Goal: Task Accomplishment & Management: Manage account settings

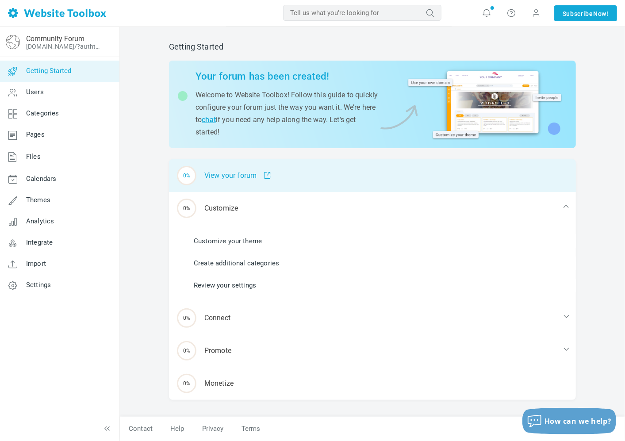
click at [232, 174] on div "0% View your forum" at bounding box center [372, 175] width 407 height 33
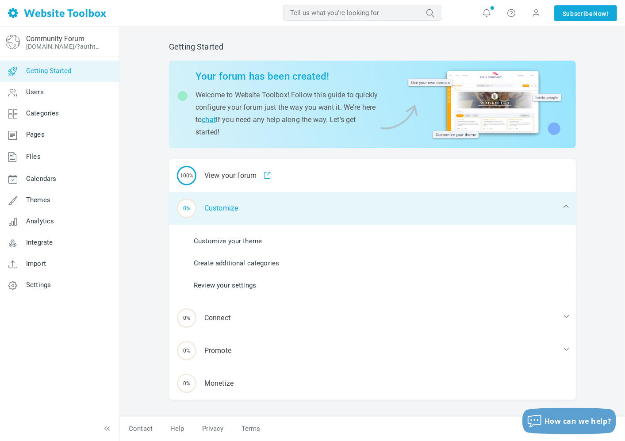
click at [241, 206] on div "0% Customize" at bounding box center [372, 208] width 407 height 33
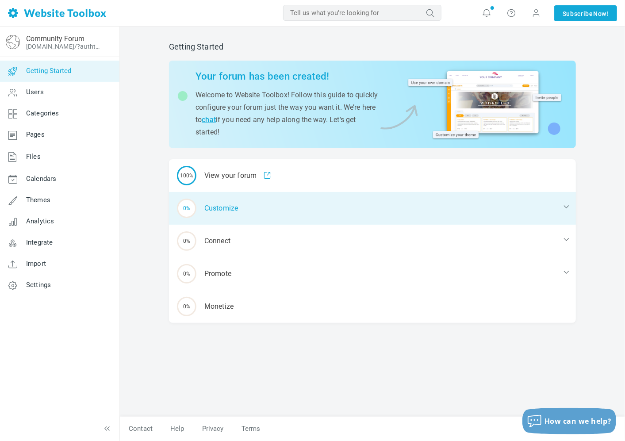
click at [229, 207] on div "0% Customize" at bounding box center [372, 208] width 407 height 33
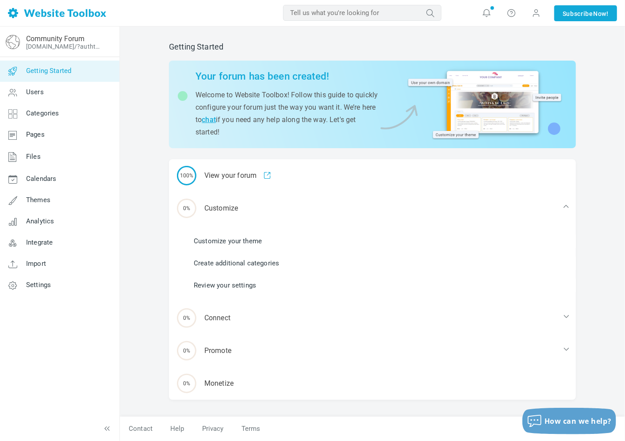
click at [241, 241] on link "Customize your theme" at bounding box center [228, 241] width 68 height 10
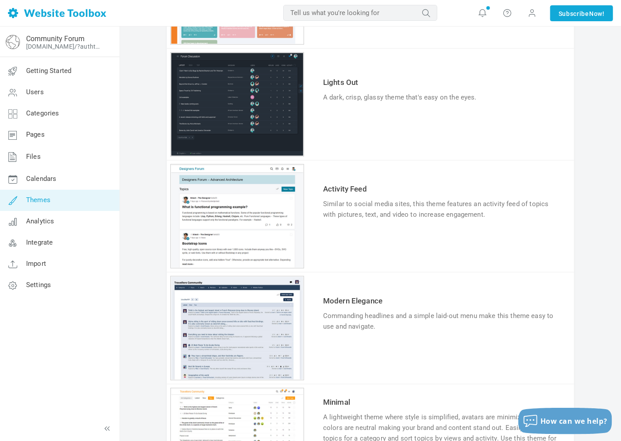
scroll to position [393, 0]
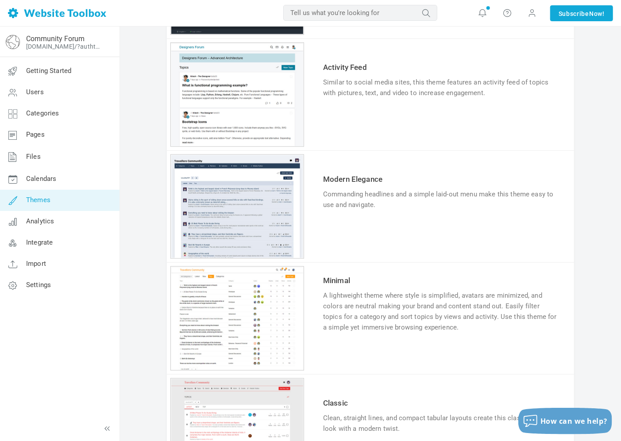
click at [293, 408] on div "1 2 3 4 5 6" at bounding box center [237, 430] width 134 height 104
click at [282, 409] on div "1 2 3 4 5 6" at bounding box center [237, 430] width 134 height 104
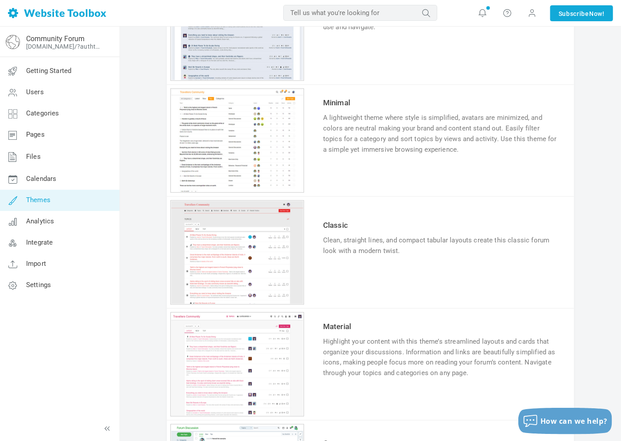
scroll to position [639, 0]
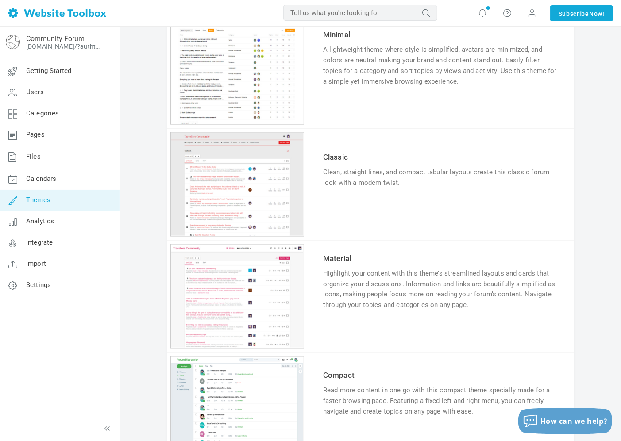
click at [268, 174] on div "1 2 3 4 5 6" at bounding box center [237, 184] width 134 height 104
click at [369, 206] on link "Try & Customize" at bounding box center [355, 210] width 65 height 14
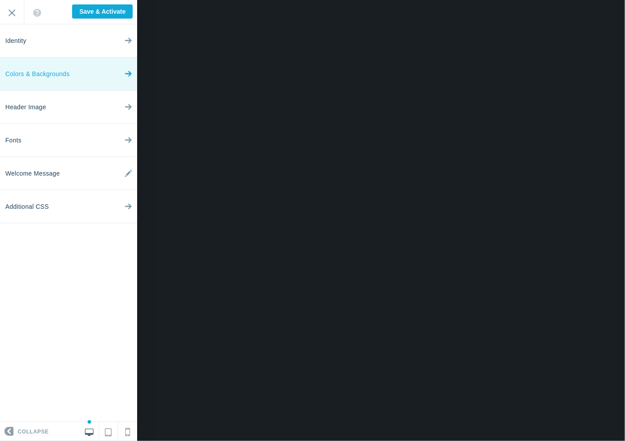
click at [72, 77] on link "Colors & Backgrounds" at bounding box center [68, 74] width 137 height 33
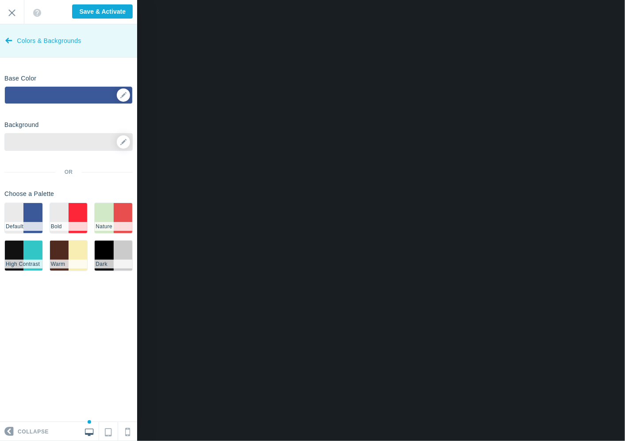
click at [8, 47] on icon at bounding box center [8, 38] width 7 height 33
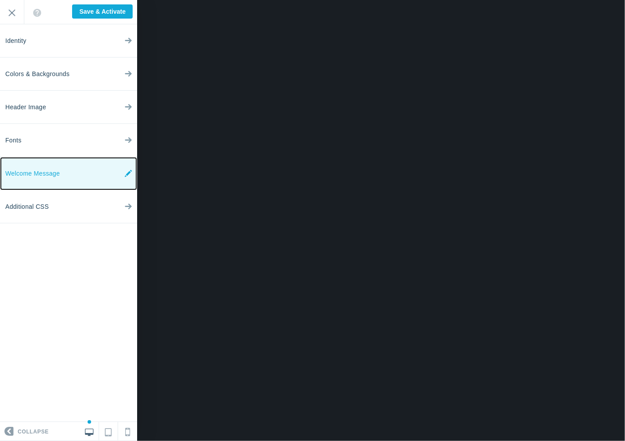
click at [38, 174] on span "Welcome Message" at bounding box center [32, 173] width 54 height 33
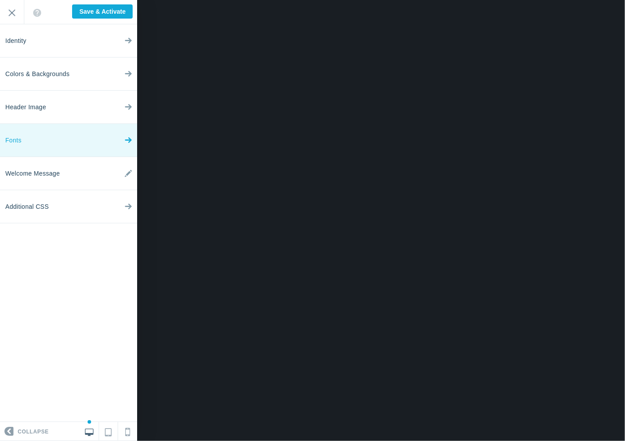
click at [35, 133] on link "Fonts" at bounding box center [68, 140] width 137 height 33
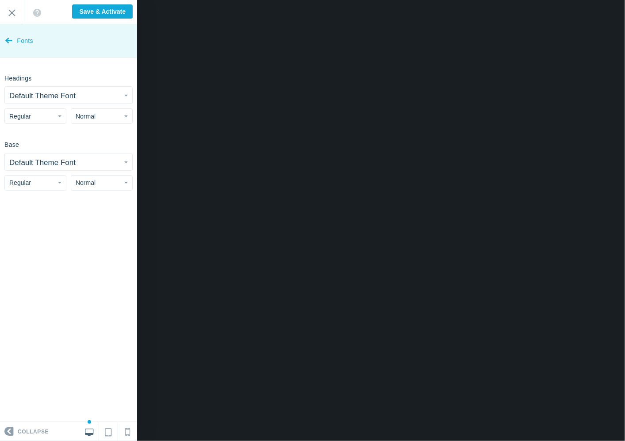
click at [9, 40] on icon at bounding box center [8, 38] width 7 height 33
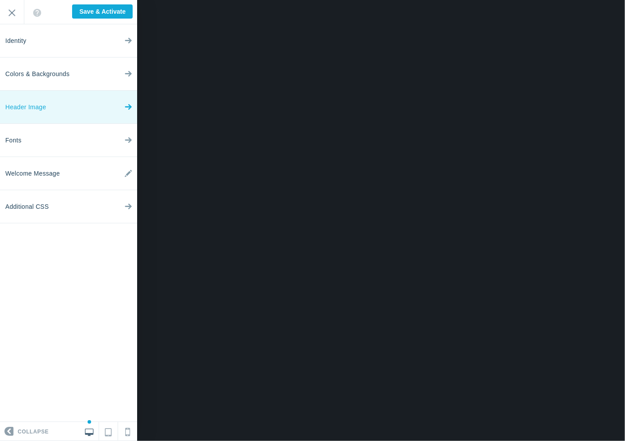
click at [37, 106] on span "Header Image" at bounding box center [25, 107] width 41 height 33
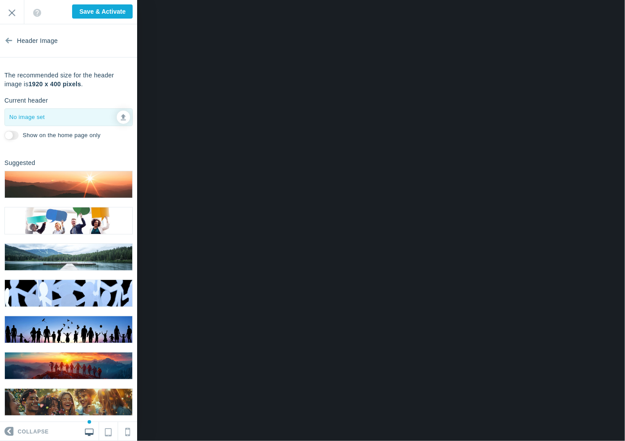
click at [81, 180] on img at bounding box center [68, 184] width 127 height 27
click at [64, 112] on img at bounding box center [68, 117] width 127 height 27
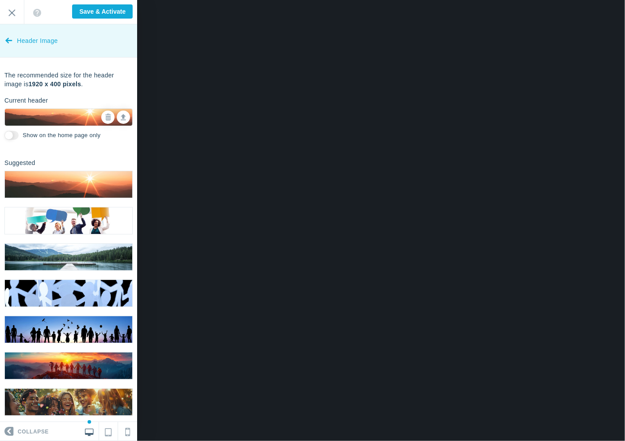
click at [17, 41] on span "Header Image" at bounding box center [37, 40] width 41 height 33
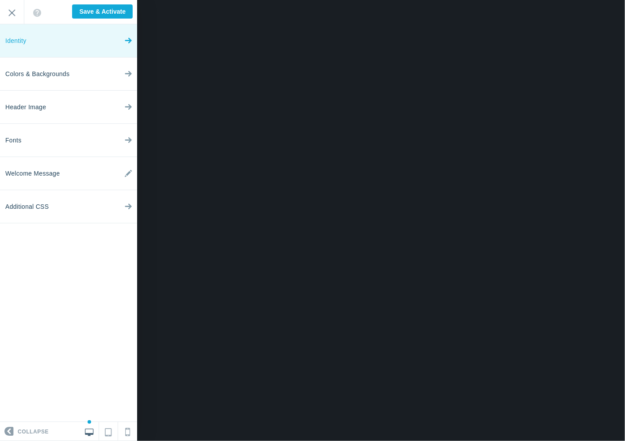
click at [34, 41] on link "Identity" at bounding box center [68, 40] width 137 height 33
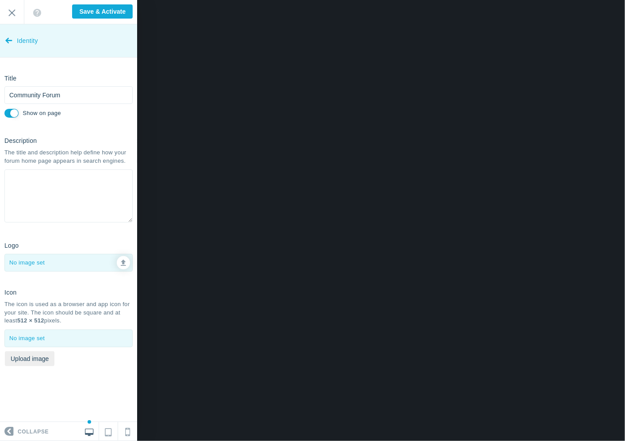
click at [8, 30] on icon at bounding box center [8, 38] width 7 height 33
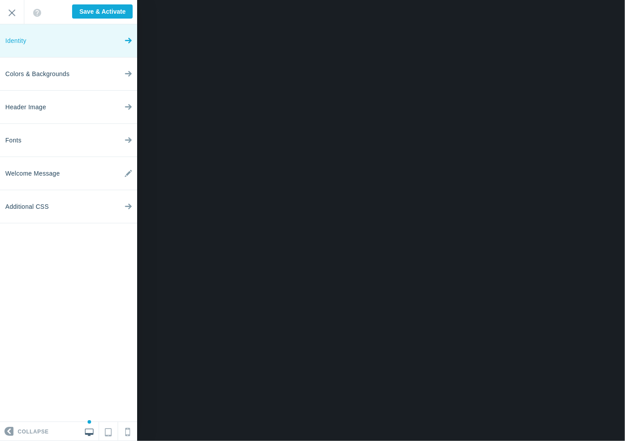
click at [51, 50] on link "Identity" at bounding box center [68, 40] width 137 height 33
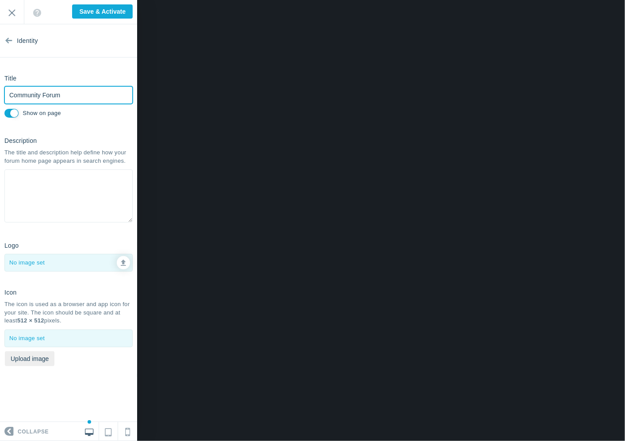
drag, startPoint x: 76, startPoint y: 95, endPoint x: -2, endPoint y: 92, distance: 78.4
click at [0, 0] on html "Loading... Loading... Collapse Identity Colors & Backgrounds Header Image Fonts…" at bounding box center [312, 0] width 625 height 0
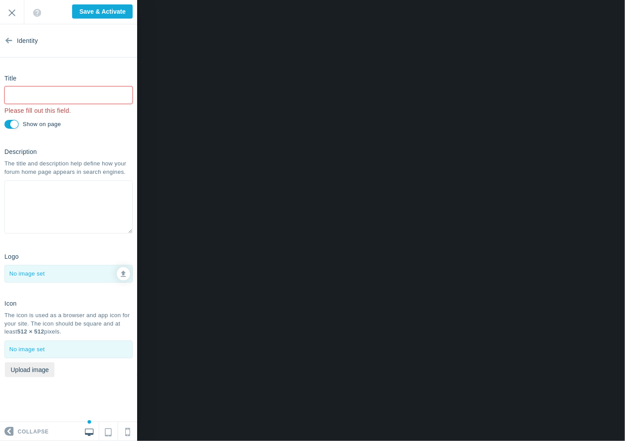
type input "Saved"
paste input "3662chan"
type input "3662chan"
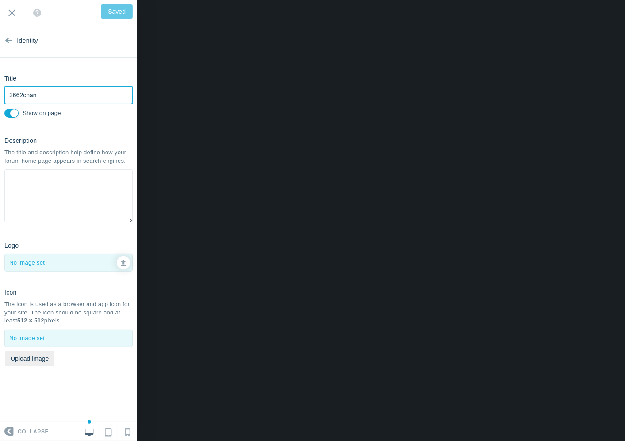
type input "Save & Activate"
type input "3662chan"
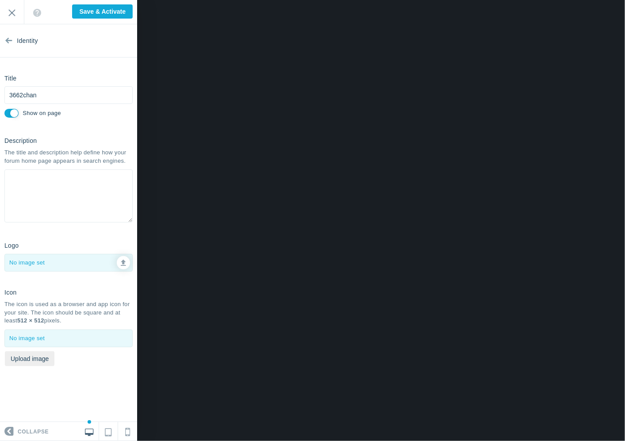
click at [14, 110] on input "Show on page" at bounding box center [11, 113] width 14 height 9
checkbox input "true"
click at [68, 260] on div at bounding box center [68, 262] width 127 height 17
click at [130, 258] on div at bounding box center [122, 262] width 15 height 13
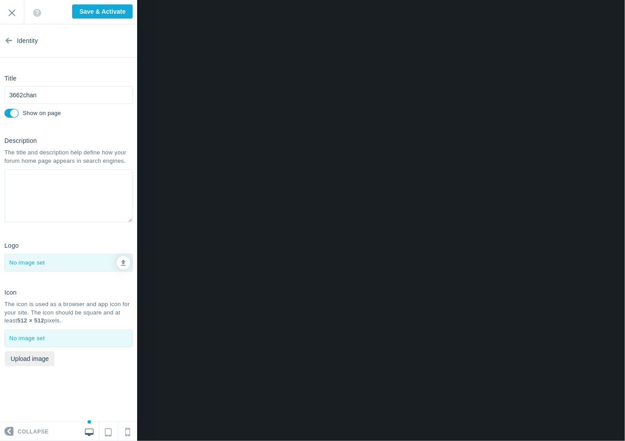
click at [118, 256] on div at bounding box center [122, 262] width 15 height 13
click at [119, 264] on link at bounding box center [123, 262] width 13 height 13
type input "C:\fakepath\pppaaa.png"
click at [49, 356] on button "Upload image" at bounding box center [30, 358] width 50 height 15
type input "C:\fakepath\pppaaa.png"
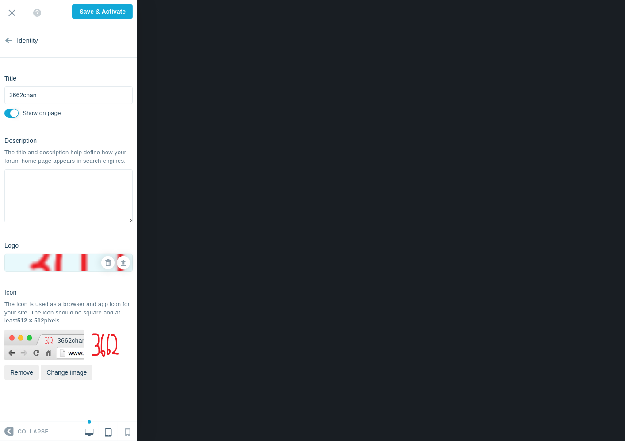
click at [111, 431] on icon at bounding box center [108, 430] width 7 height 11
click at [94, 430] on link at bounding box center [89, 431] width 19 height 19
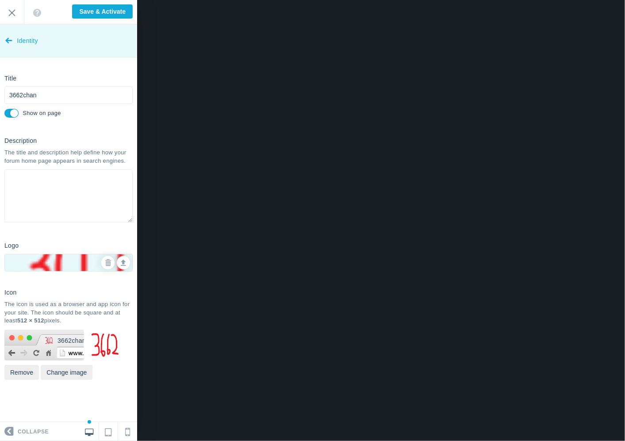
click at [17, 34] on span "Identity" at bounding box center [27, 40] width 21 height 33
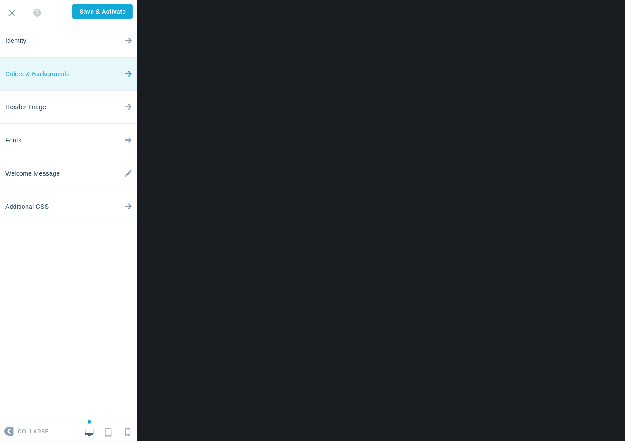
click at [54, 76] on span "Colors & Backgrounds" at bounding box center [37, 74] width 64 height 33
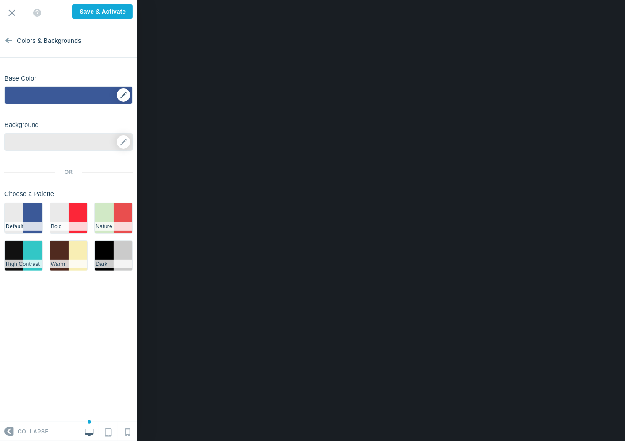
click at [83, 94] on div "▼" at bounding box center [68, 98] width 127 height 22
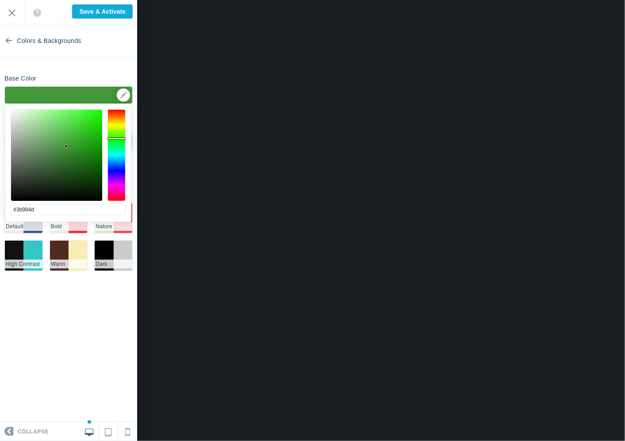
drag, startPoint x: 113, startPoint y: 135, endPoint x: 123, endPoint y: 143, distance: 12.0
click at [123, 143] on div at bounding box center [117, 155] width 19 height 92
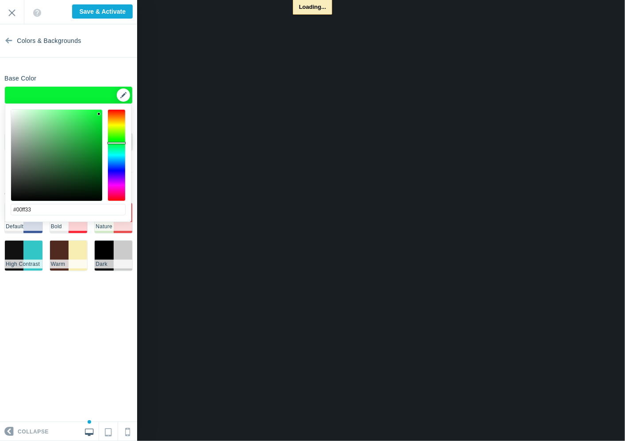
drag, startPoint x: 96, startPoint y: 121, endPoint x: 105, endPoint y: 98, distance: 24.7
click at [108, 0] on body "Loading... Loading... Collapse Identity Colors & Backgrounds Header Image Fonts…" at bounding box center [312, 0] width 625 height 0
click at [110, 94] on div "▼" at bounding box center [68, 98] width 127 height 22
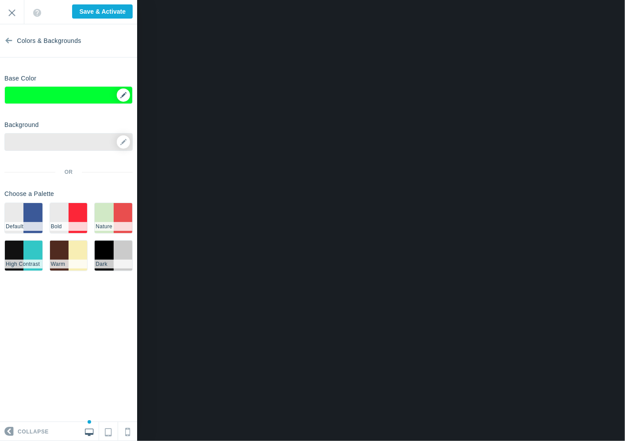
click at [125, 99] on div "▼" at bounding box center [68, 98] width 127 height 22
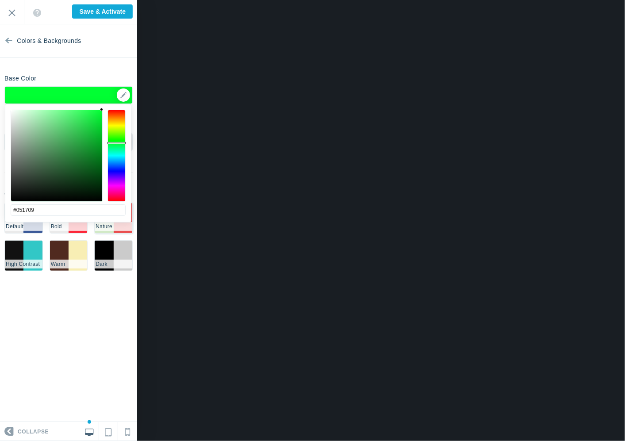
type input "#000000"
drag, startPoint x: 81, startPoint y: 180, endPoint x: 116, endPoint y: 218, distance: 52.0
click at [114, 223] on div "#000000 cancel choose" at bounding box center [68, 227] width 126 height 246
click at [107, 75] on div "Base Color ▼" at bounding box center [68, 87] width 137 height 33
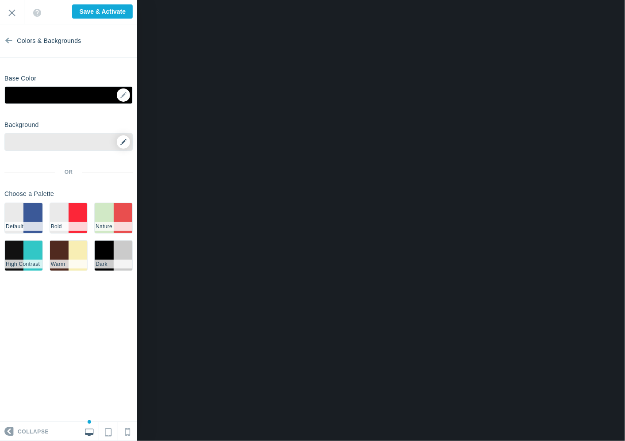
drag, startPoint x: 112, startPoint y: 139, endPoint x: 126, endPoint y: 139, distance: 13.7
click at [116, 139] on div at bounding box center [68, 142] width 128 height 18
click at [125, 139] on icon at bounding box center [123, 142] width 6 height 6
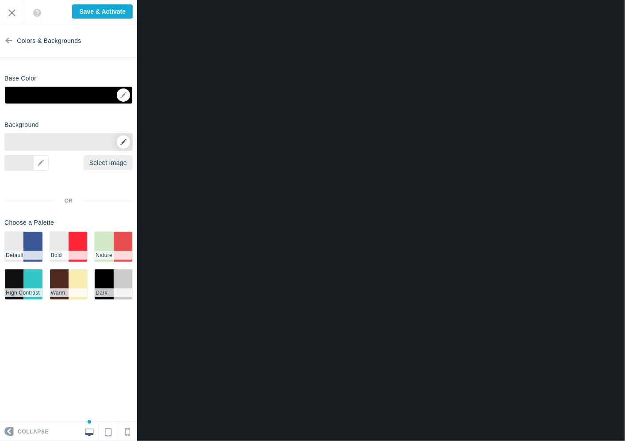
click at [125, 139] on icon at bounding box center [123, 142] width 6 height 6
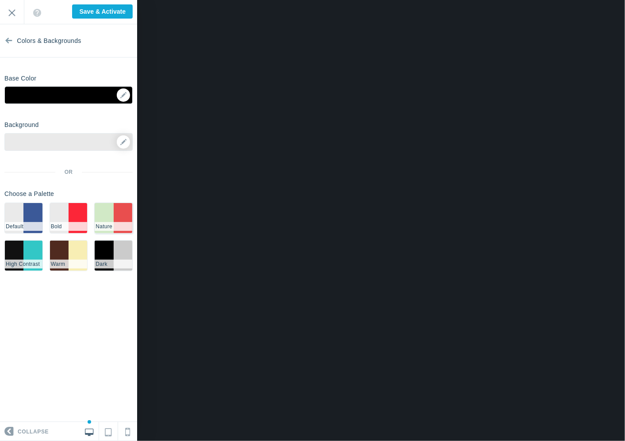
click at [121, 208] on li "#E94E4E" at bounding box center [123, 218] width 19 height 30
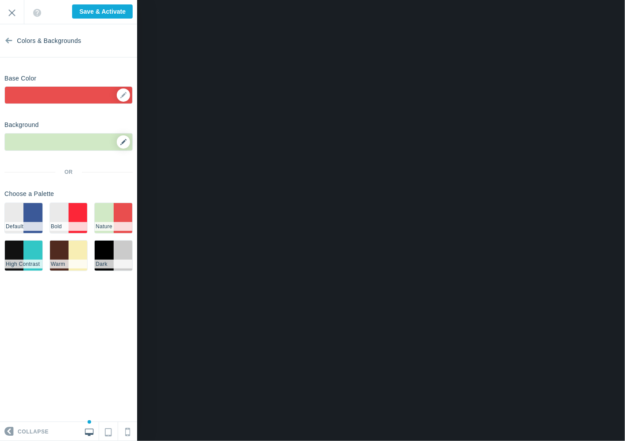
click at [124, 146] on link at bounding box center [123, 141] width 13 height 13
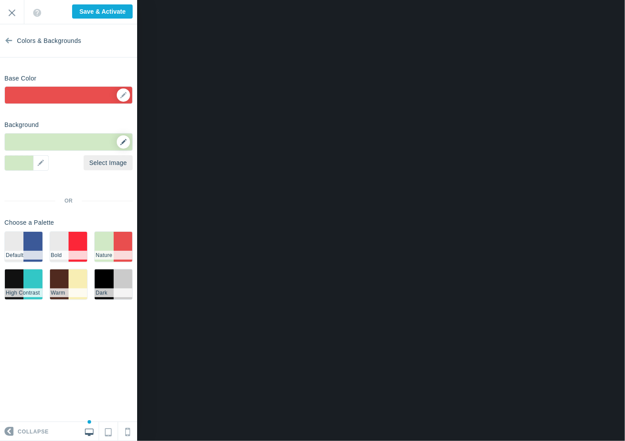
click at [124, 143] on icon at bounding box center [123, 142] width 6 height 6
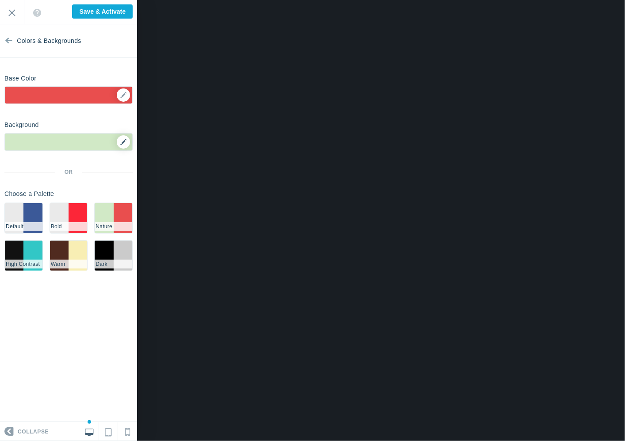
click at [124, 144] on icon at bounding box center [123, 142] width 6 height 6
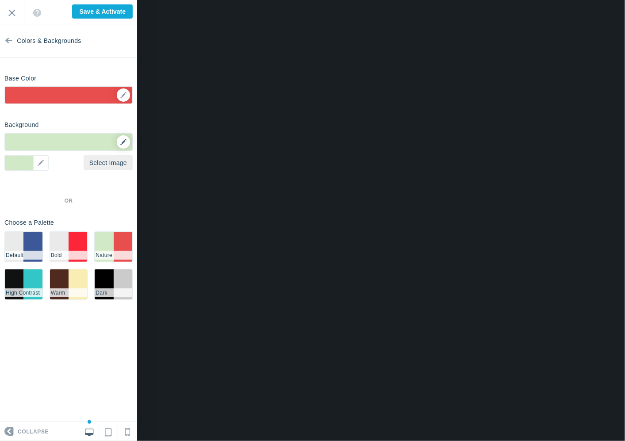
click at [123, 146] on link at bounding box center [123, 141] width 13 height 13
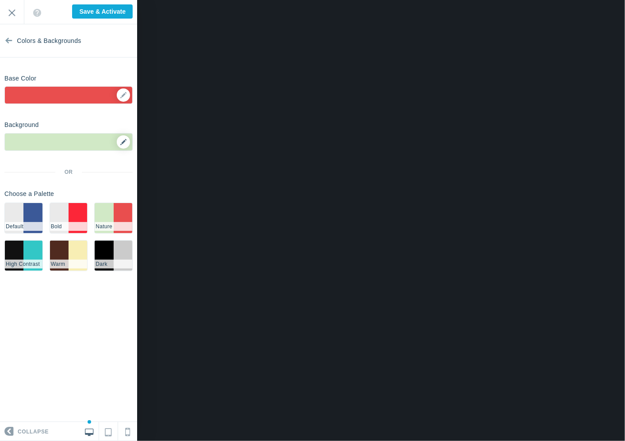
click at [123, 146] on link at bounding box center [123, 141] width 13 height 13
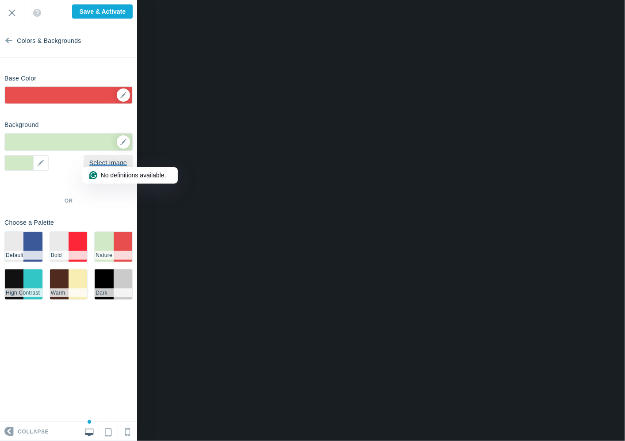
click at [96, 165] on div at bounding box center [108, 162] width 38 height 7
click at [43, 165] on div "▼" at bounding box center [26, 162] width 44 height 15
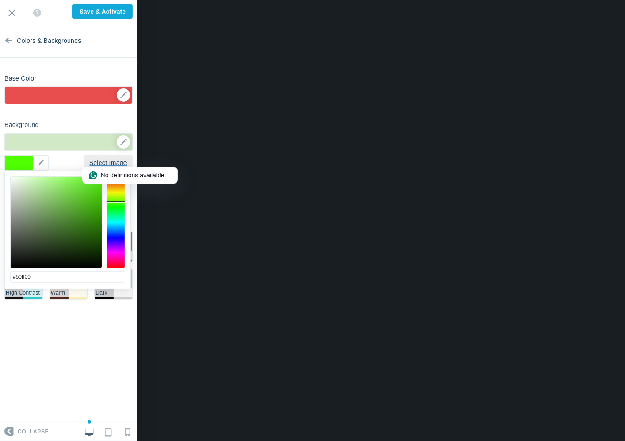
drag, startPoint x: 66, startPoint y: 188, endPoint x: 117, endPoint y: 154, distance: 60.6
click at [114, 0] on body "Loading... Loading... Collapse Identity Colors & Backgrounds Header Image Fonts…" at bounding box center [312, 0] width 625 height 0
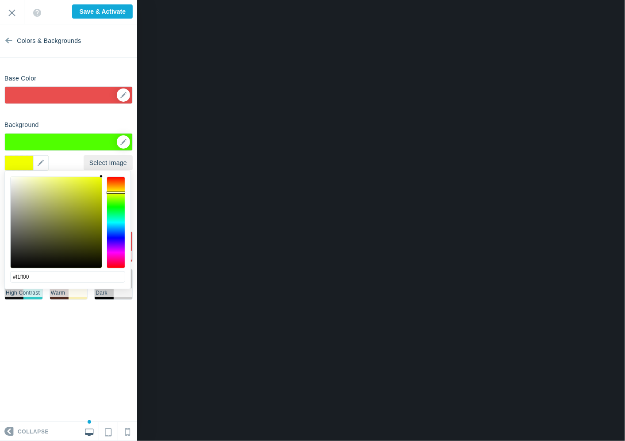
drag, startPoint x: 119, startPoint y: 200, endPoint x: 120, endPoint y: 192, distance: 8.1
click at [120, 192] on div at bounding box center [116, 223] width 19 height 92
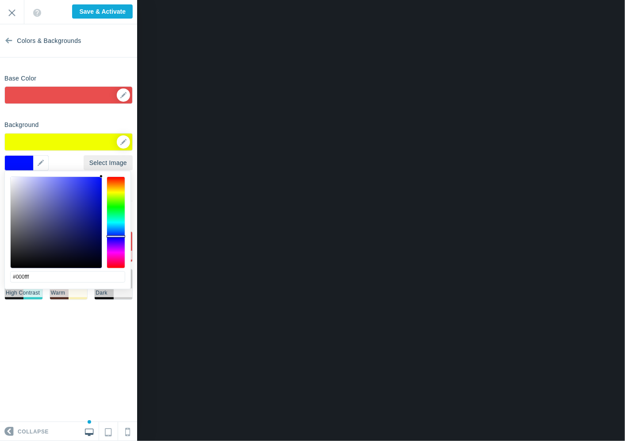
drag, startPoint x: 119, startPoint y: 190, endPoint x: 117, endPoint y: 236, distance: 46.1
click at [117, 236] on div at bounding box center [116, 223] width 19 height 92
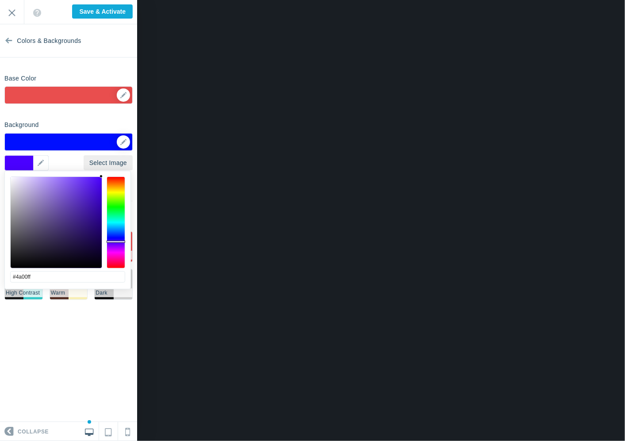
drag, startPoint x: 117, startPoint y: 235, endPoint x: 117, endPoint y: 242, distance: 6.6
click at [117, 242] on div at bounding box center [116, 223] width 19 height 92
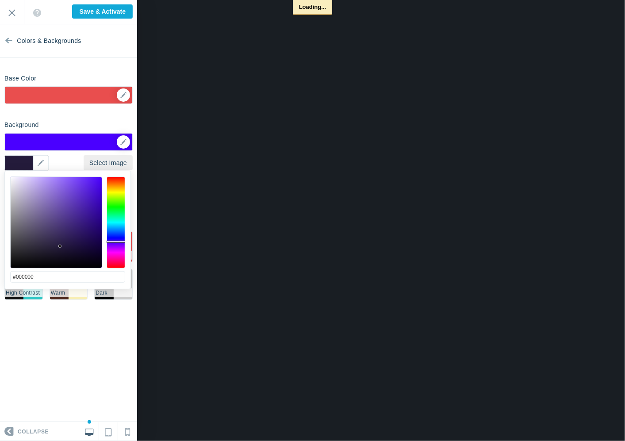
drag, startPoint x: 64, startPoint y: 236, endPoint x: 30, endPoint y: 278, distance: 53.8
click at [0, 0] on html "Loading... Loading... Collapse Identity Colors & Backgrounds Header Image Fonts…" at bounding box center [312, 0] width 625 height 0
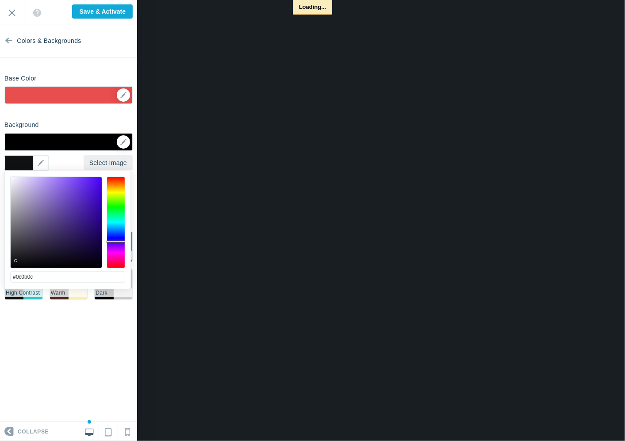
drag, startPoint x: 16, startPoint y: 261, endPoint x: 3, endPoint y: 272, distance: 16.7
click at [3, 0] on body "Loading... Loading... Collapse Identity Colors & Backgrounds Header Image Fonts…" at bounding box center [312, 0] width 625 height 0
type input "#000000"
click at [124, 94] on div "▼" at bounding box center [68, 98] width 127 height 22
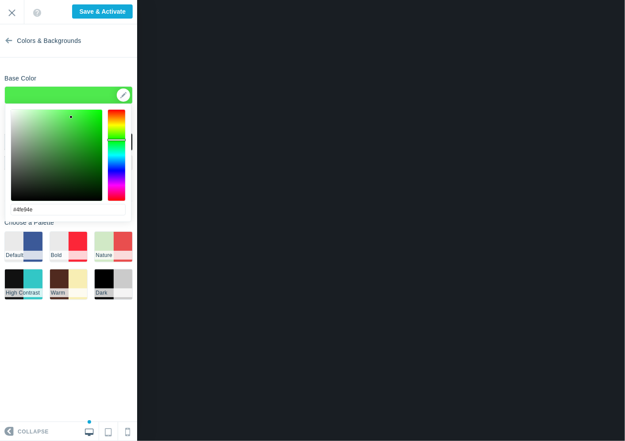
drag, startPoint x: 122, startPoint y: 148, endPoint x: 119, endPoint y: 140, distance: 9.0
click at [119, 140] on div at bounding box center [117, 155] width 19 height 92
click at [100, 113] on div at bounding box center [56, 155] width 91 height 91
drag, startPoint x: 100, startPoint y: 113, endPoint x: 109, endPoint y: 116, distance: 9.1
click at [105, 104] on div "#01ff00 cancel choose" at bounding box center [68, 227] width 126 height 246
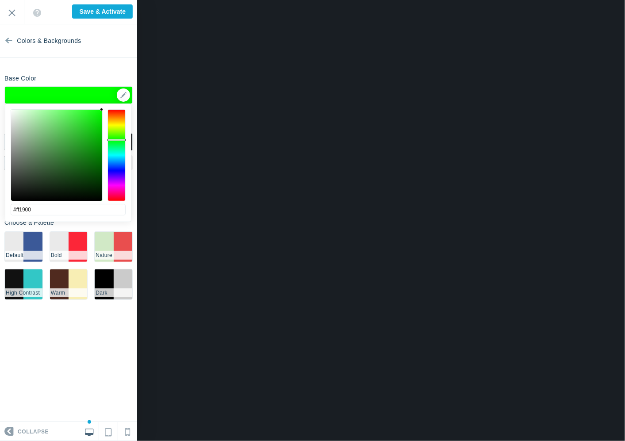
type input "#ff0000"
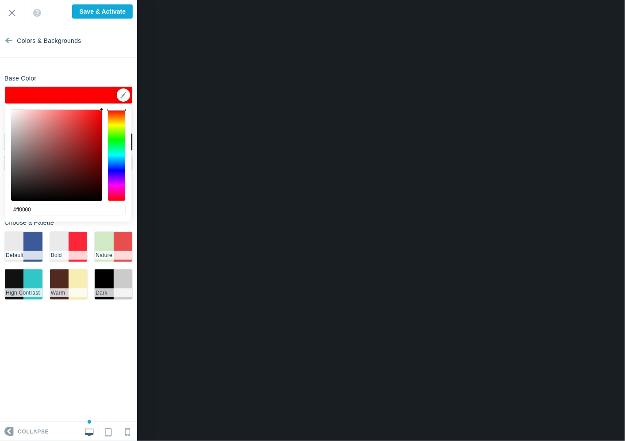
click at [120, 104] on div "#ff0000 cancel choose" at bounding box center [68, 227] width 126 height 246
click at [110, 74] on div "Base Color #000000 ▼" at bounding box center [68, 87] width 137 height 33
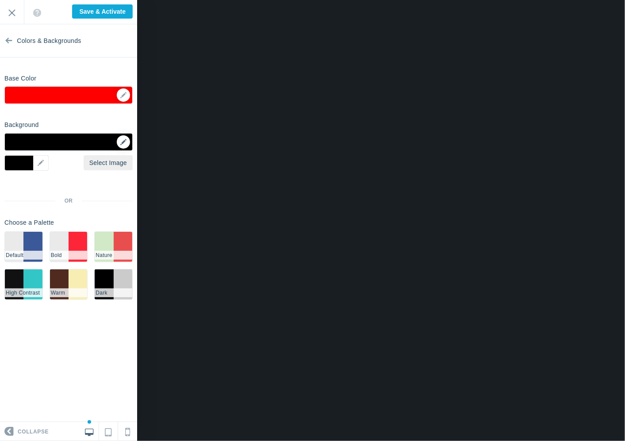
click at [122, 140] on icon at bounding box center [123, 142] width 6 height 6
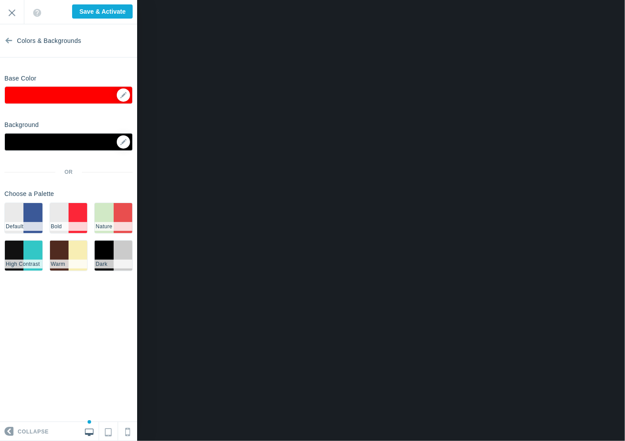
click at [116, 142] on div at bounding box center [122, 141] width 15 height 13
click at [127, 143] on link at bounding box center [123, 141] width 13 height 13
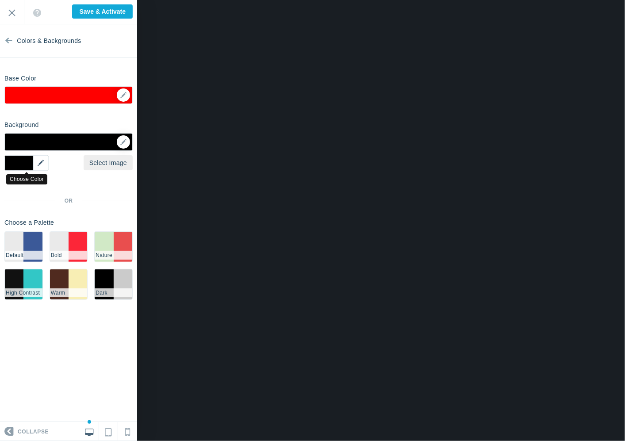
click at [41, 164] on div "▼" at bounding box center [26, 162] width 44 height 15
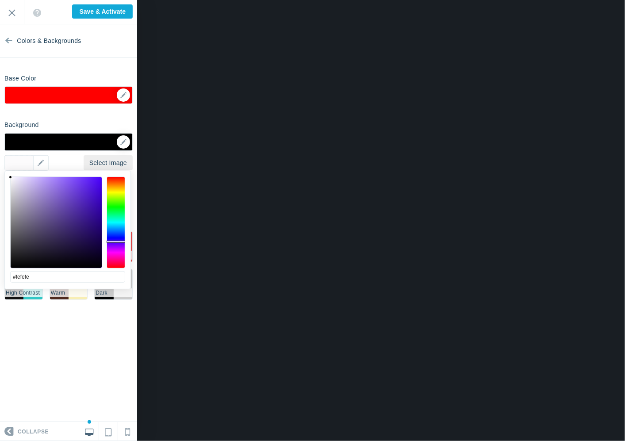
type input "#ffffff"
drag, startPoint x: 27, startPoint y: 186, endPoint x: 9, endPoint y: 173, distance: 23.1
click at [9, 174] on div "#ffffff cancel choose" at bounding box center [68, 294] width 126 height 246
click at [92, 116] on section "Colors & Backgrounds Base Color #ff0000 ▼ Background Options Select Image ▼ Pos…" at bounding box center [68, 223] width 137 height 398
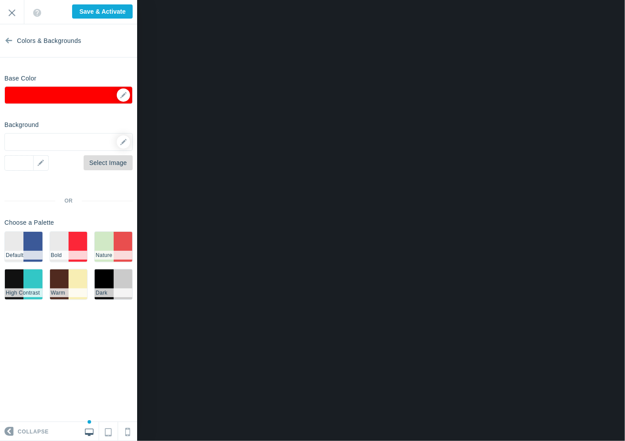
click at [102, 161] on link "Select Image" at bounding box center [108, 162] width 49 height 15
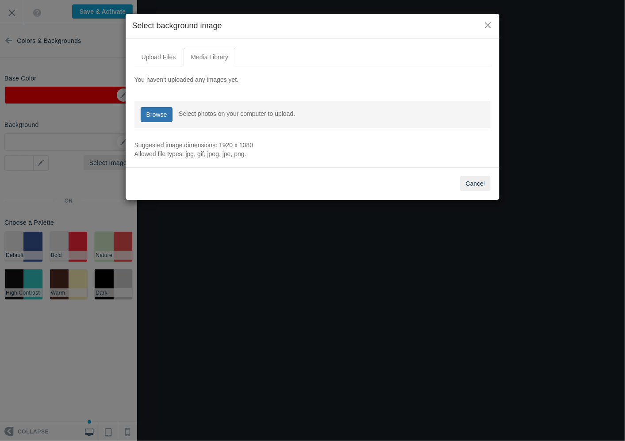
click at [161, 107] on link "Browse" at bounding box center [157, 114] width 32 height 15
type input "C:\fakepath\pppaaa.png"
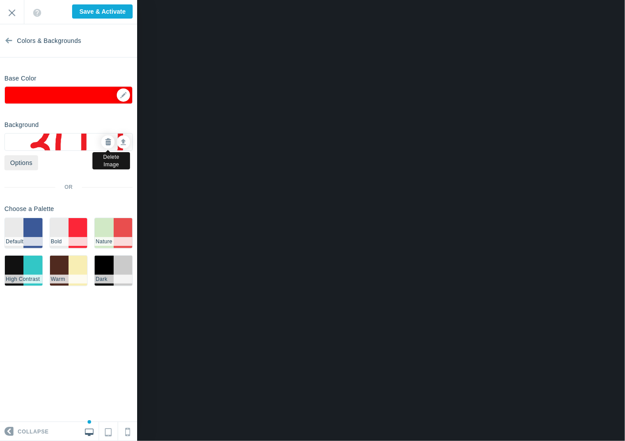
click at [110, 140] on icon at bounding box center [108, 142] width 6 height 6
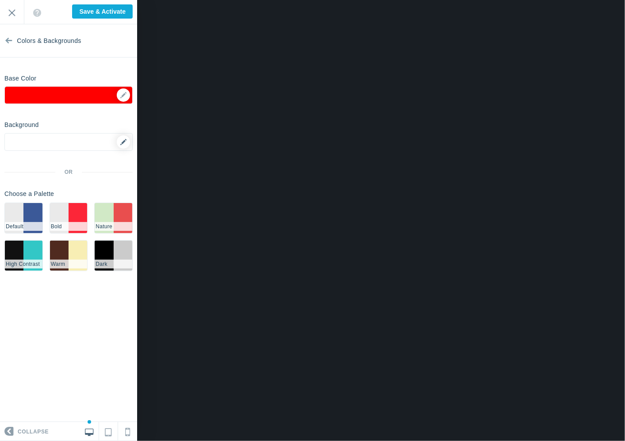
click at [120, 142] on icon at bounding box center [123, 142] width 6 height 6
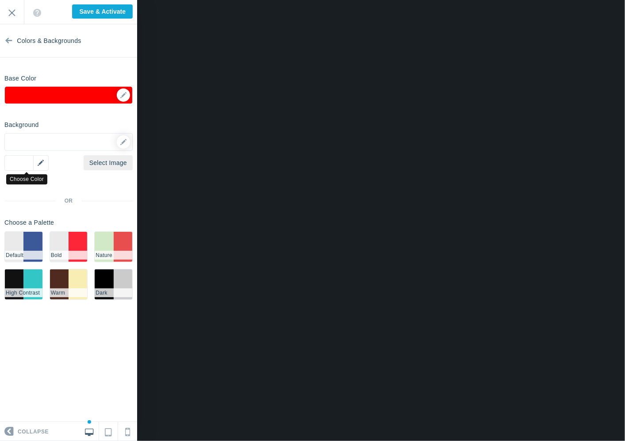
click at [44, 163] on div "▼" at bounding box center [26, 162] width 44 height 15
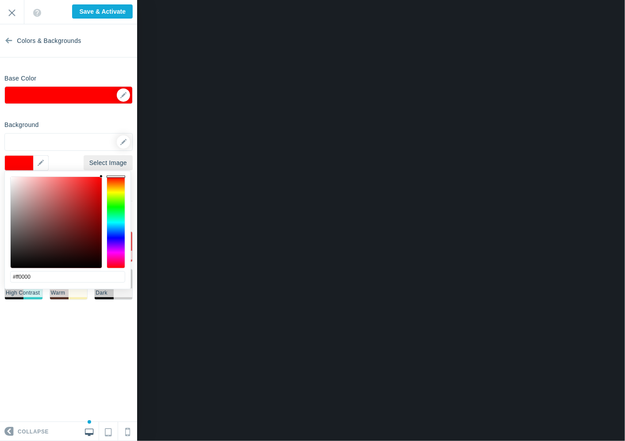
drag, startPoint x: 68, startPoint y: 204, endPoint x: 103, endPoint y: 176, distance: 45.1
click at [103, 177] on div at bounding box center [67, 223] width 115 height 92
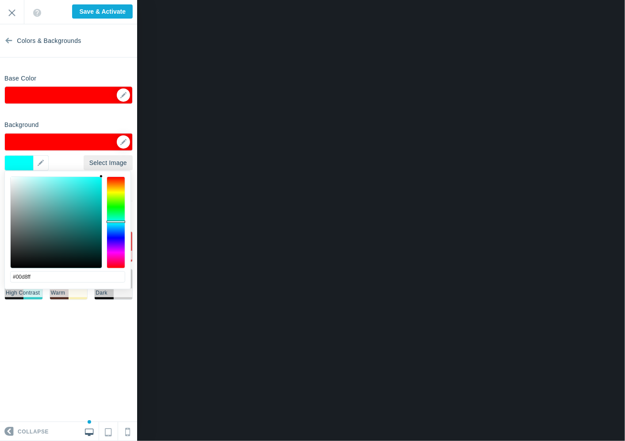
type input "#00d1ff"
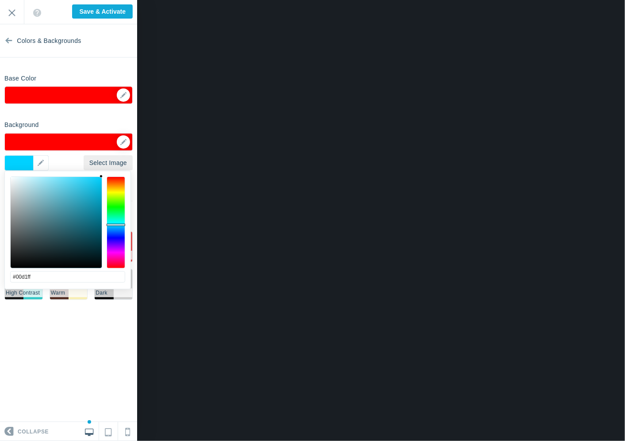
drag, startPoint x: 118, startPoint y: 218, endPoint x: 120, endPoint y: 225, distance: 7.3
click at [120, 225] on div at bounding box center [116, 223] width 19 height 92
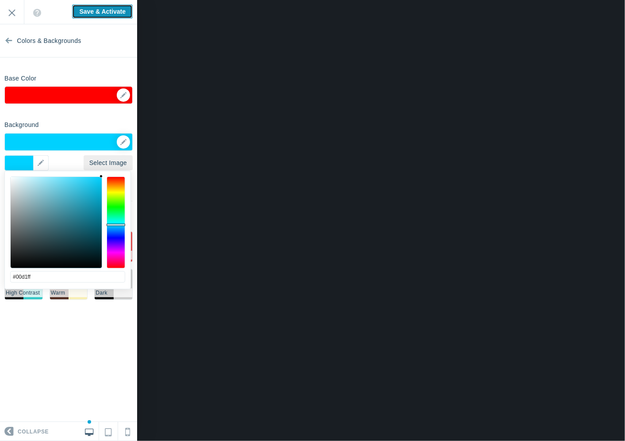
click at [98, 13] on input "Save & Activate" at bounding box center [102, 11] width 61 height 14
type input "Saving..."
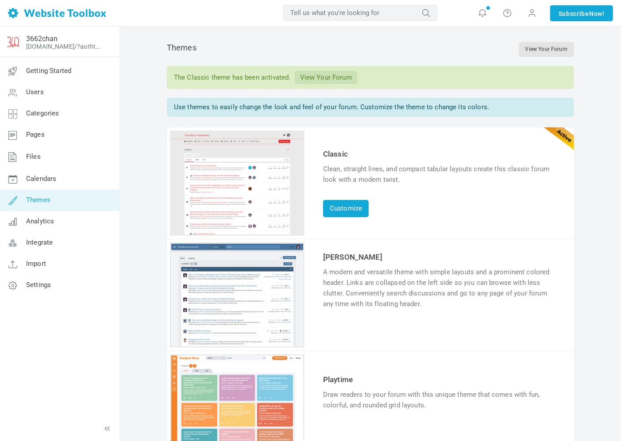
click at [47, 14] on img at bounding box center [57, 13] width 98 height 10
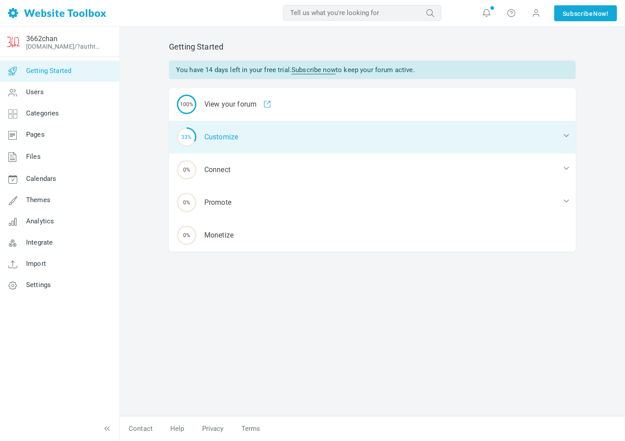
click at [227, 135] on div "33% Customize" at bounding box center [372, 137] width 407 height 33
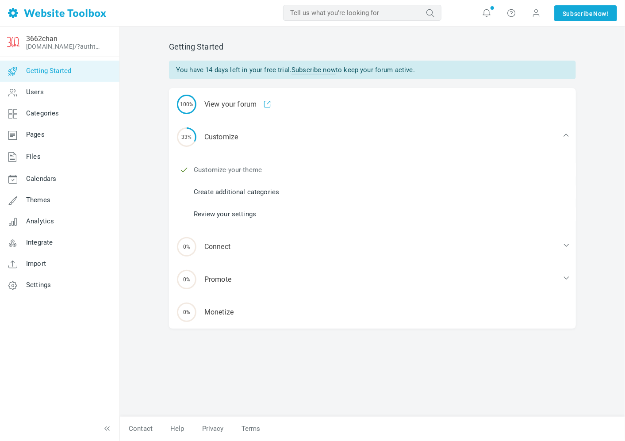
click at [254, 188] on link "Create additional categories" at bounding box center [236, 192] width 85 height 10
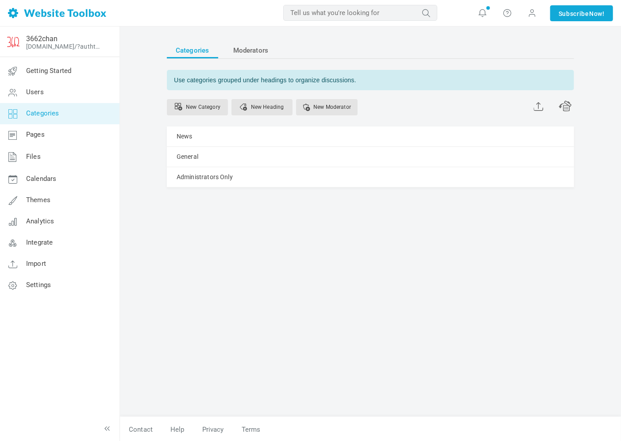
click at [92, 120] on link "Categories" at bounding box center [60, 113] width 120 height 21
click at [251, 54] on span "Moderators" at bounding box center [250, 50] width 35 height 16
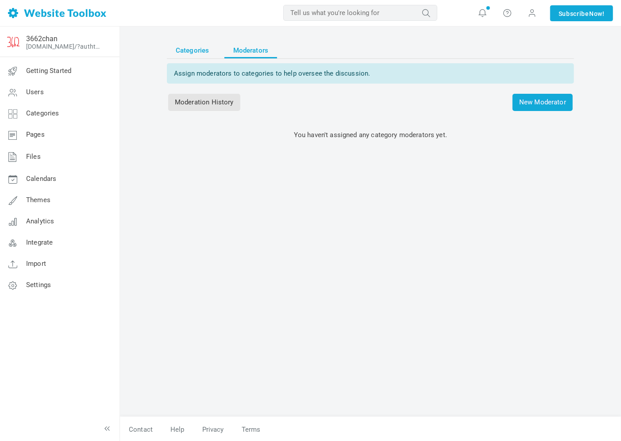
click at [196, 50] on span "Categories" at bounding box center [193, 50] width 34 height 16
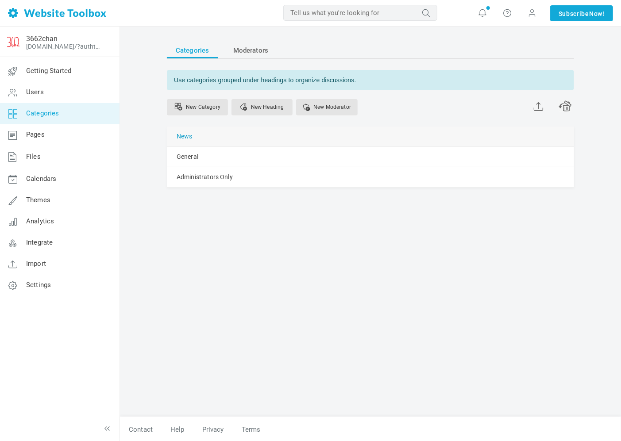
click at [186, 136] on link "News" at bounding box center [185, 136] width 16 height 11
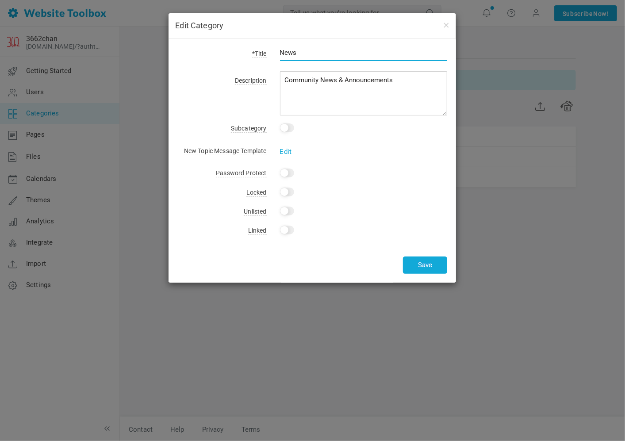
drag, startPoint x: 317, startPoint y: 55, endPoint x: 192, endPoint y: 69, distance: 125.5
click at [213, 65] on div "*Title News" at bounding box center [312, 57] width 270 height 20
type input "/j/"
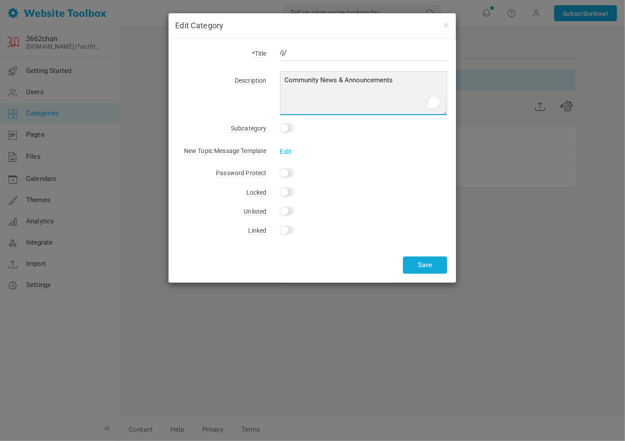
drag, startPoint x: 404, startPoint y: 76, endPoint x: 174, endPoint y: 61, distance: 230.2
click at [174, 61] on div "*Title /j/ Description Community News & Announcements Subcategory This is a sub…" at bounding box center [313, 160] width 288 height 244
type textarea "j"
type textarea "jealous board"
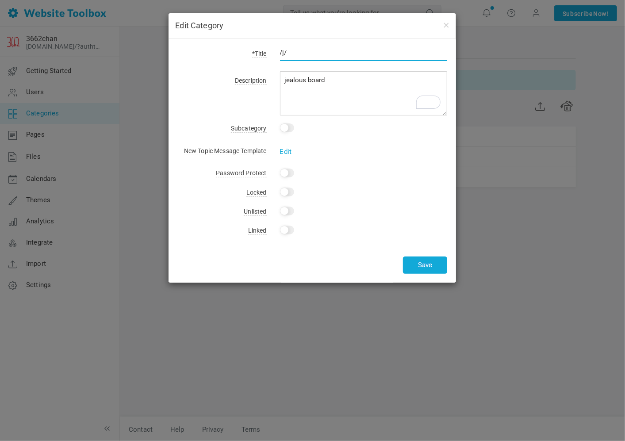
click at [285, 53] on input "/j/" at bounding box center [364, 52] width 168 height 17
type input "/sports/"
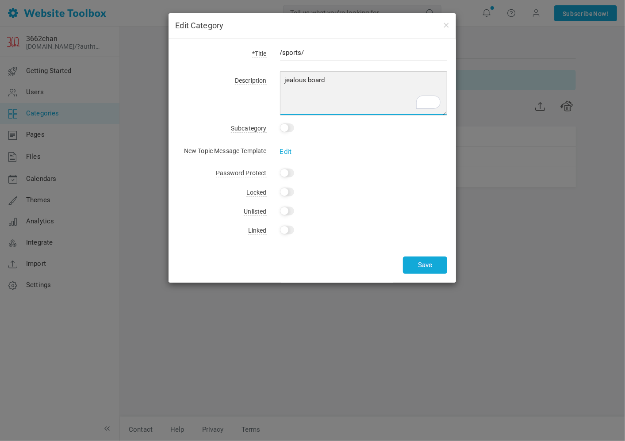
drag, startPoint x: 310, startPoint y: 81, endPoint x: 248, endPoint y: 81, distance: 62.0
click at [251, 81] on div "Description Community News & Announcements" at bounding box center [312, 94] width 270 height 41
type textarea "sports"
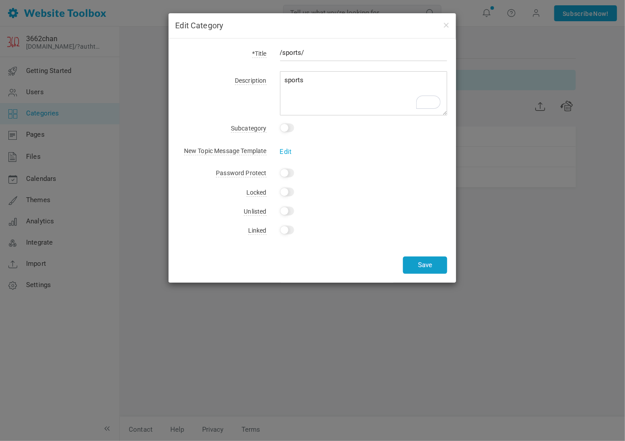
click at [404, 262] on button "Save" at bounding box center [425, 265] width 44 height 17
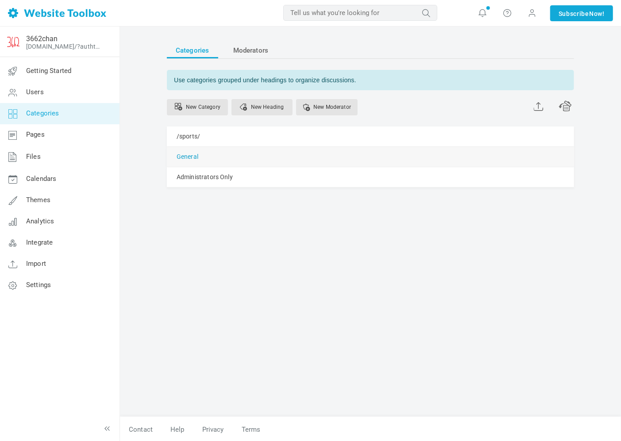
click at [188, 158] on link "General" at bounding box center [188, 156] width 22 height 11
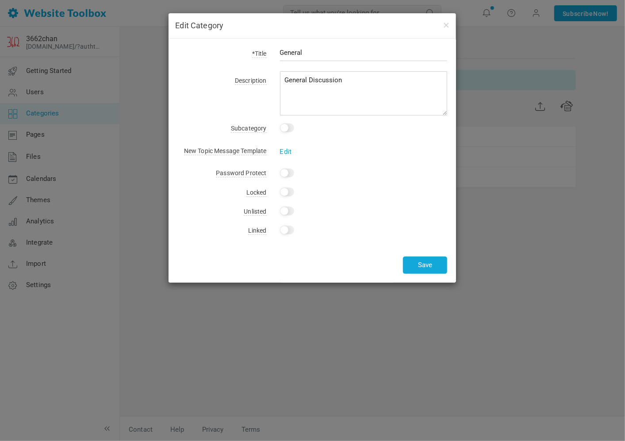
click at [308, 55] on input "General" at bounding box center [364, 52] width 168 height 17
type input "G"
type input "/g/"
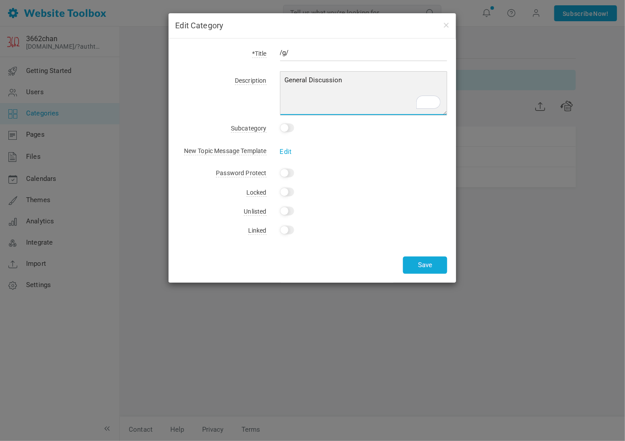
drag, startPoint x: 350, startPoint y: 80, endPoint x: 285, endPoint y: 77, distance: 65.1
click at [286, 77] on textarea "General Discussion" at bounding box center [364, 93] width 168 height 44
type textarea "general"
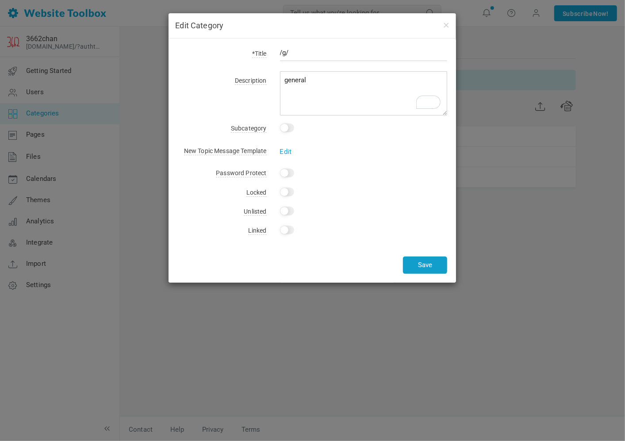
click at [420, 263] on button "Save" at bounding box center [425, 265] width 44 height 17
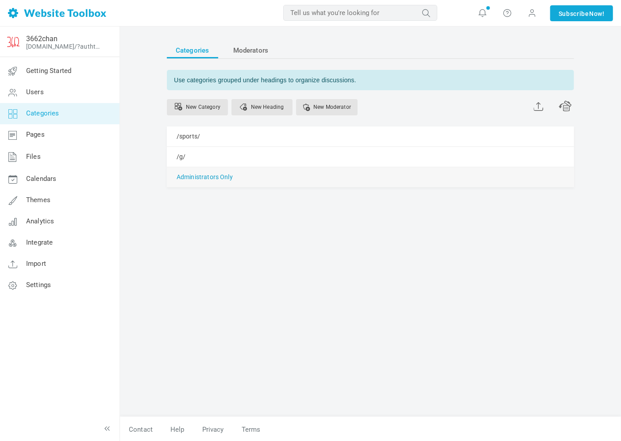
click at [193, 181] on link "Administrators Only" at bounding box center [205, 177] width 56 height 11
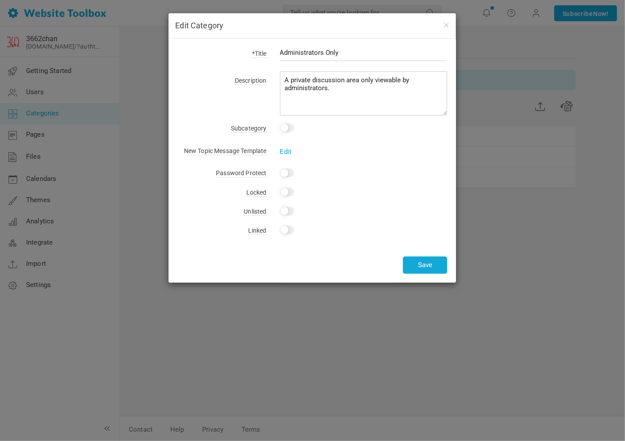
drag, startPoint x: 347, startPoint y: 49, endPoint x: 280, endPoint y: 58, distance: 67.4
click at [280, 58] on input "Administrators Only" at bounding box center [364, 52] width 168 height 17
type input "/admin/"
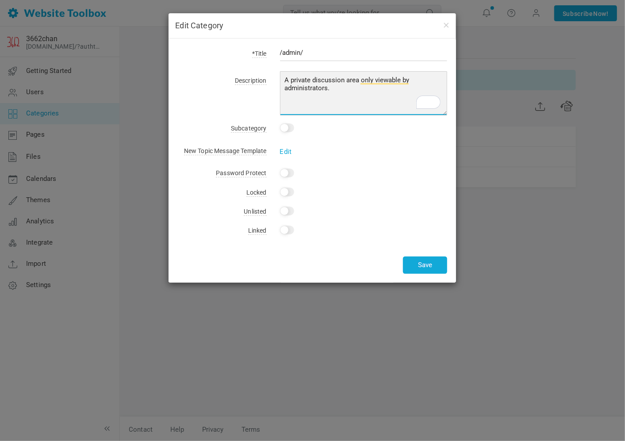
drag, startPoint x: 333, startPoint y: 92, endPoint x: 282, endPoint y: 78, distance: 52.7
click at [282, 78] on textarea "A private discussion area only viewable by administrators." at bounding box center [364, 93] width 168 height 44
type textarea "admin only"
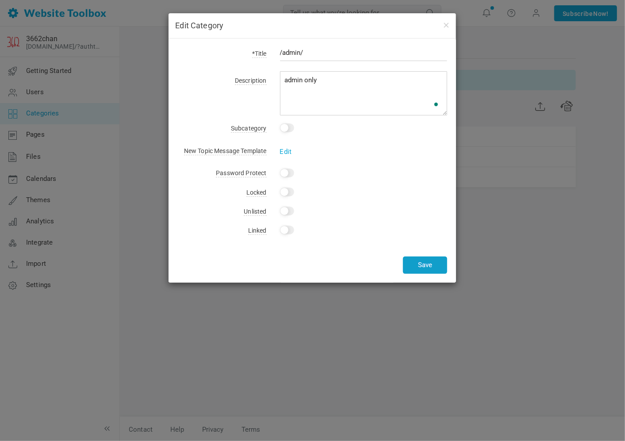
click at [422, 262] on button "Save" at bounding box center [425, 265] width 44 height 17
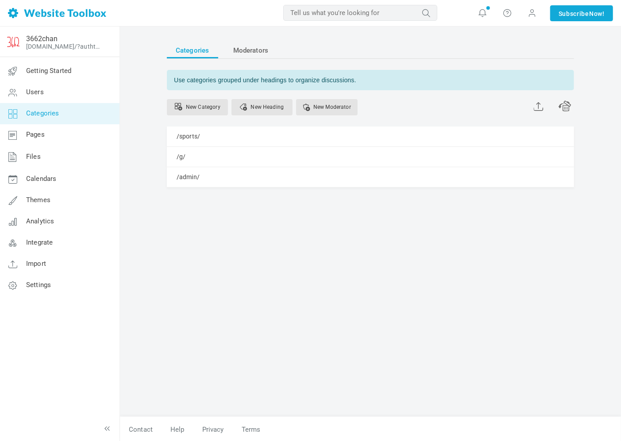
click at [313, 235] on div "Categories Moderators Use categories grouped under headings to organize discuss…" at bounding box center [370, 225] width 420 height 384
click at [34, 40] on link "3662chan" at bounding box center [41, 39] width 31 height 8
click at [43, 208] on link "Themes" at bounding box center [60, 200] width 120 height 21
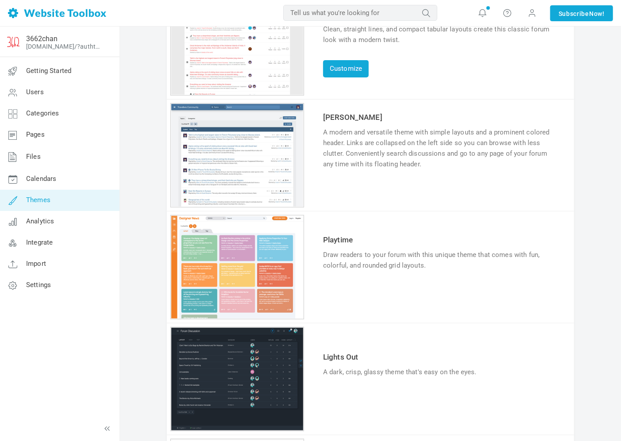
scroll to position [147, 0]
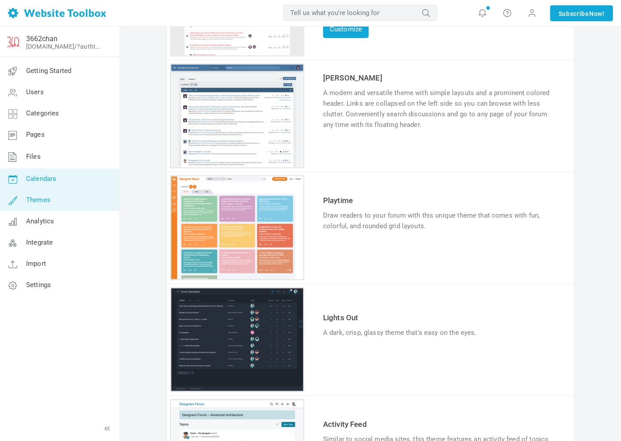
click at [37, 187] on link "Calendars" at bounding box center [60, 179] width 120 height 21
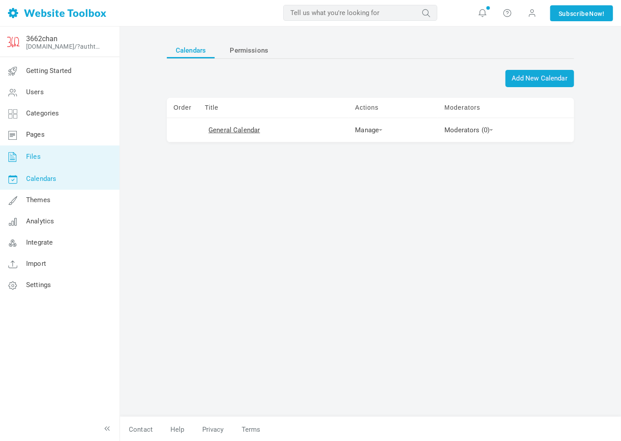
click at [34, 156] on span "Files" at bounding box center [33, 157] width 15 height 8
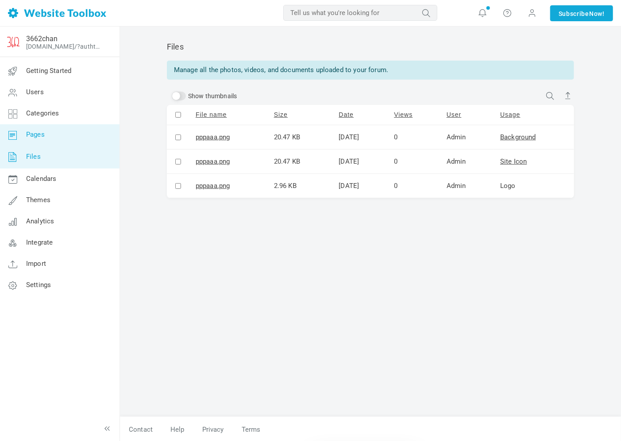
click at [42, 136] on span "Pages" at bounding box center [35, 135] width 19 height 8
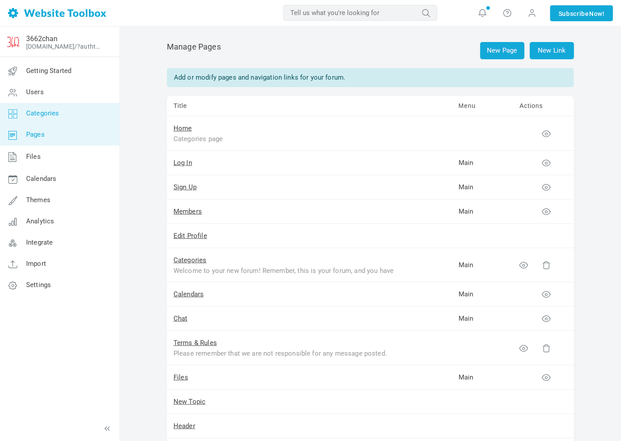
click at [44, 114] on span "Categories" at bounding box center [42, 113] width 33 height 8
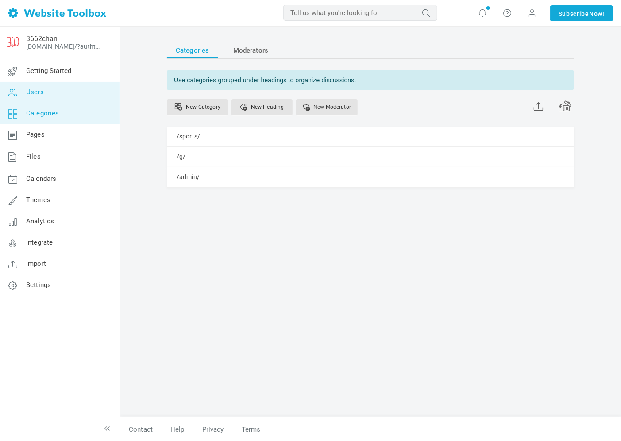
click at [39, 97] on link "Users" at bounding box center [60, 92] width 120 height 21
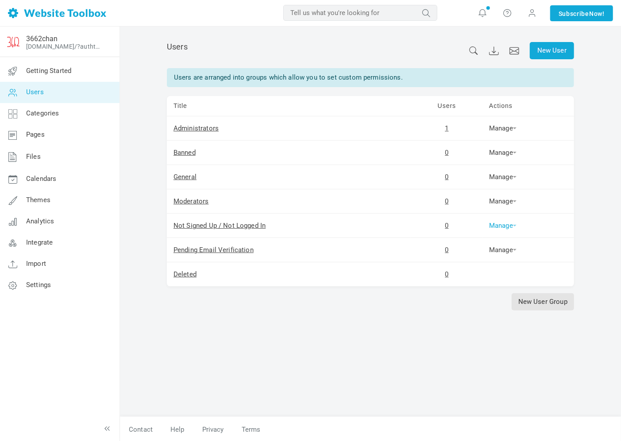
click at [503, 228] on link "Manage" at bounding box center [502, 226] width 27 height 8
click at [500, 233] on link "Permissions" at bounding box center [517, 240] width 60 height 19
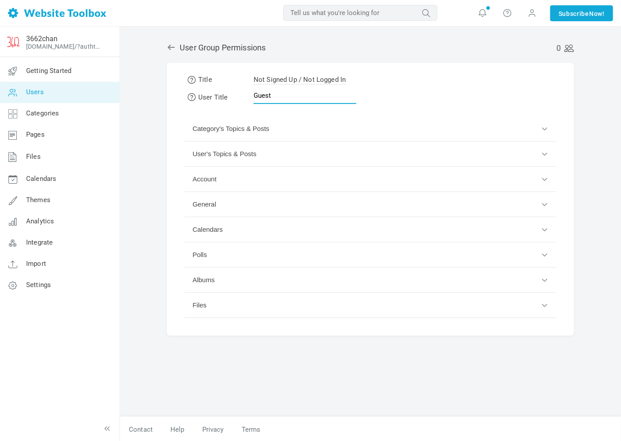
click at [280, 96] on input "Guest" at bounding box center [305, 95] width 103 height 17
drag, startPoint x: 518, startPoint y: 89, endPoint x: 427, endPoint y: 83, distance: 91.3
click at [519, 89] on form "Title Not Signed Up / Not Logged In User Title Guest Category's Topics & Posts …" at bounding box center [370, 199] width 407 height 273
click at [338, 78] on span "Not Signed Up / Not Logged In" at bounding box center [300, 80] width 92 height 9
click at [166, 132] on div "0 User Group Permissions Title Not Signed Up / Not Logged In User Title Guest C…" at bounding box center [370, 225] width 420 height 384
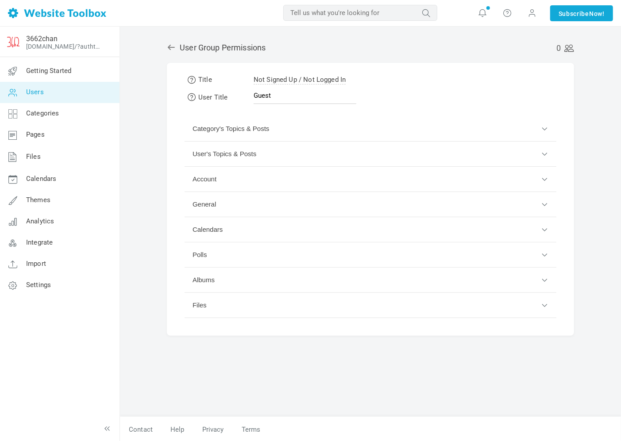
click at [219, 182] on button "Account" at bounding box center [371, 179] width 372 height 25
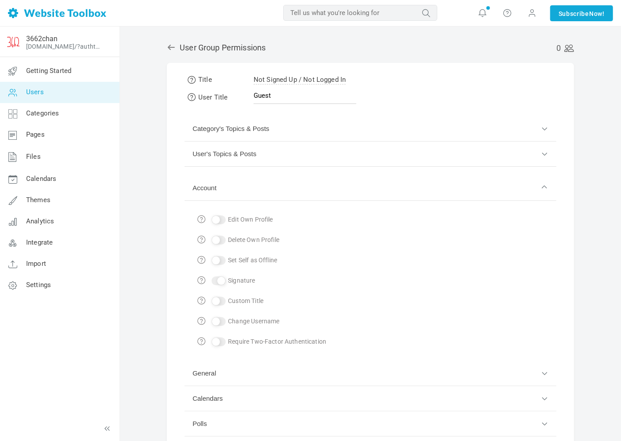
click at [225, 177] on button "Account" at bounding box center [371, 188] width 372 height 25
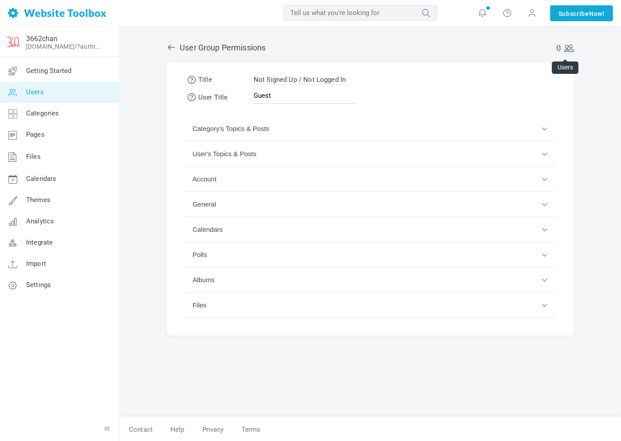
click at [561, 46] on link "0" at bounding box center [565, 47] width 17 height 9
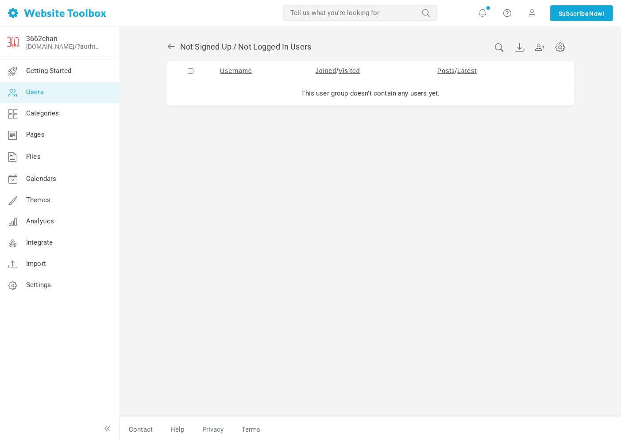
click at [167, 48] on icon at bounding box center [171, 46] width 9 height 9
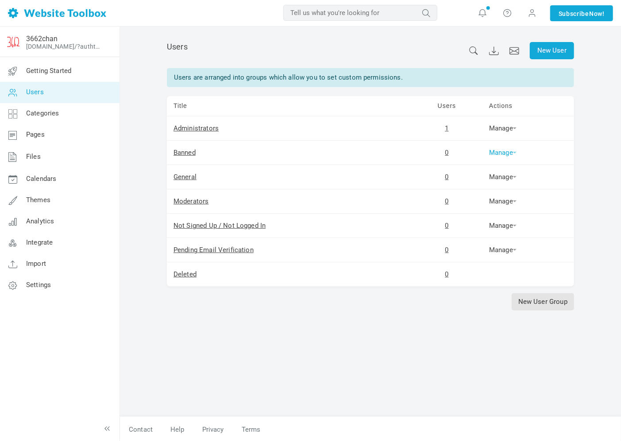
click at [503, 150] on link "Manage" at bounding box center [502, 153] width 27 height 8
click at [510, 153] on link "Manage" at bounding box center [502, 153] width 27 height 8
click at [508, 200] on link "Manage" at bounding box center [502, 201] width 27 height 8
click at [601, 241] on div "New User Users Users are arranged into groups which allow you to set custom per…" at bounding box center [370, 235] width 501 height 416
click at [503, 225] on link "Manage" at bounding box center [502, 226] width 27 height 8
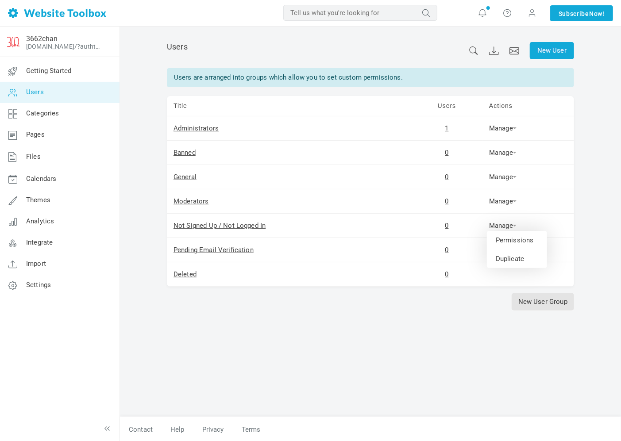
click at [572, 258] on td "Manage Permissions Users Add Users Duplicate" at bounding box center [528, 250] width 92 height 24
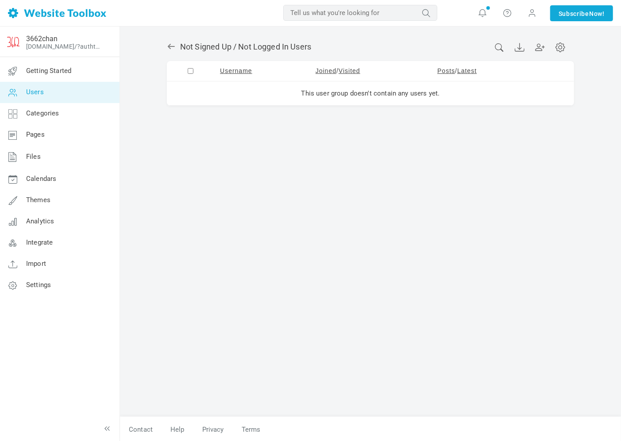
click at [169, 43] on icon at bounding box center [171, 46] width 9 height 9
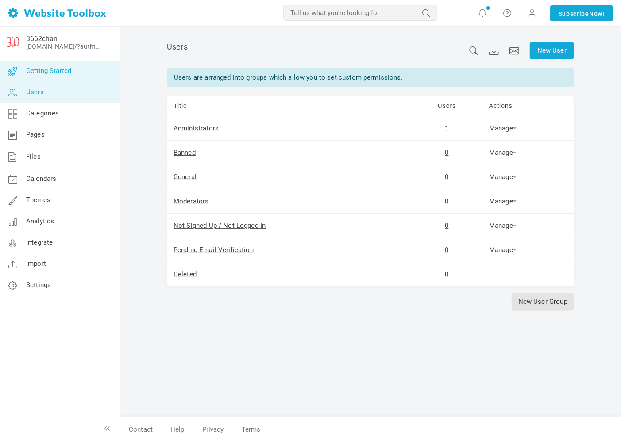
click at [35, 69] on span "Getting Started" at bounding box center [48, 71] width 45 height 8
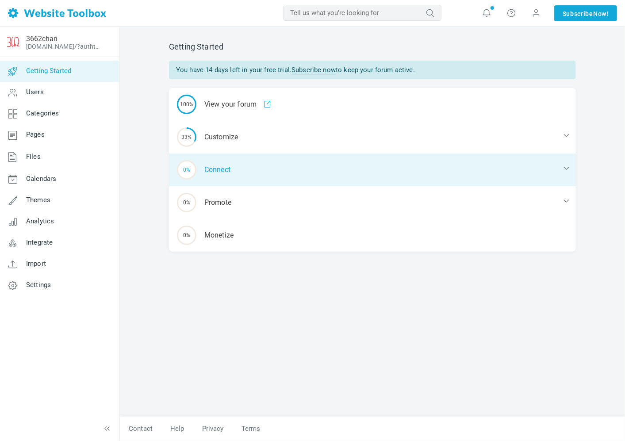
click at [227, 166] on div "0% Connect" at bounding box center [372, 170] width 407 height 33
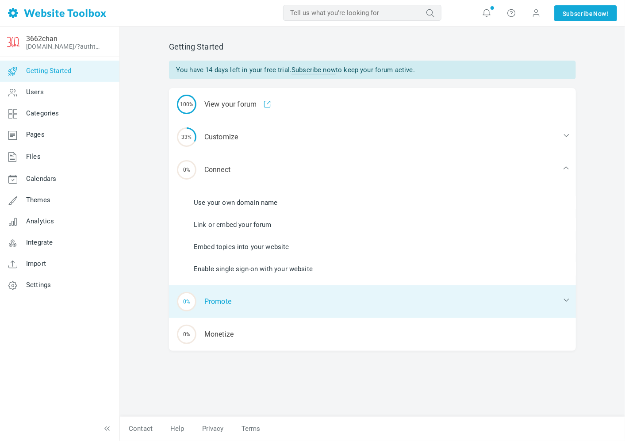
click at [219, 295] on div "0% Promote" at bounding box center [372, 301] width 407 height 33
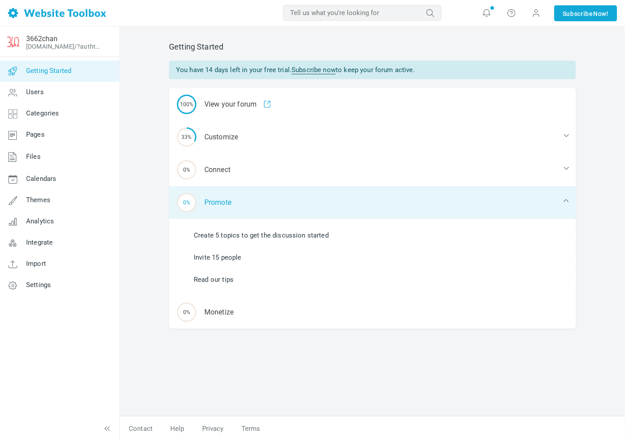
click at [244, 211] on div "0% Promote" at bounding box center [372, 202] width 407 height 33
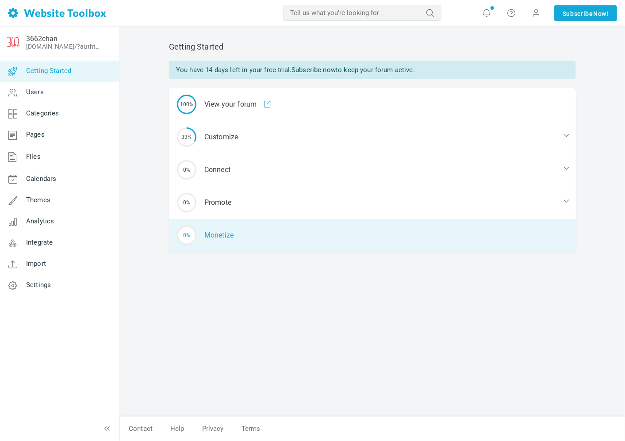
click at [224, 233] on div "0% [GEOGRAPHIC_DATA]" at bounding box center [372, 235] width 407 height 33
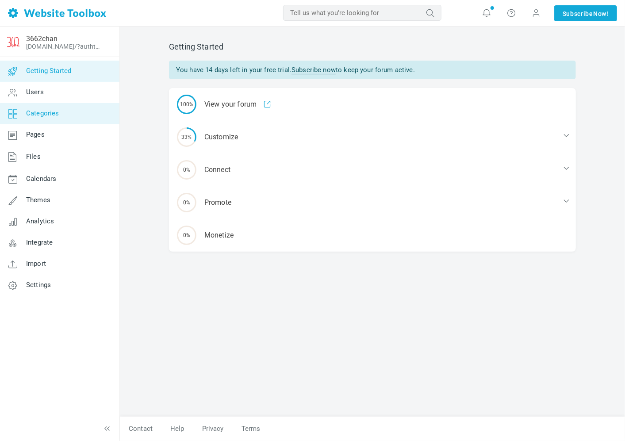
click at [48, 112] on span "Categories" at bounding box center [42, 113] width 33 height 8
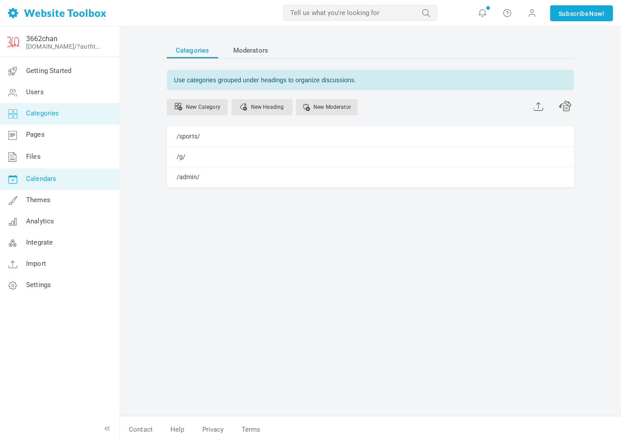
click at [31, 170] on link "Calendars" at bounding box center [60, 179] width 120 height 21
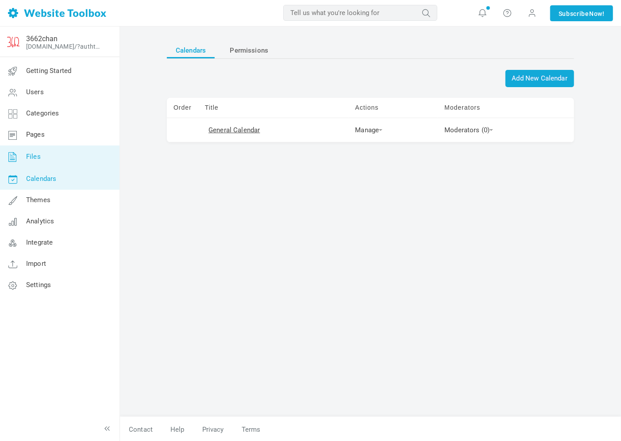
click at [45, 155] on link "Files" at bounding box center [60, 157] width 120 height 23
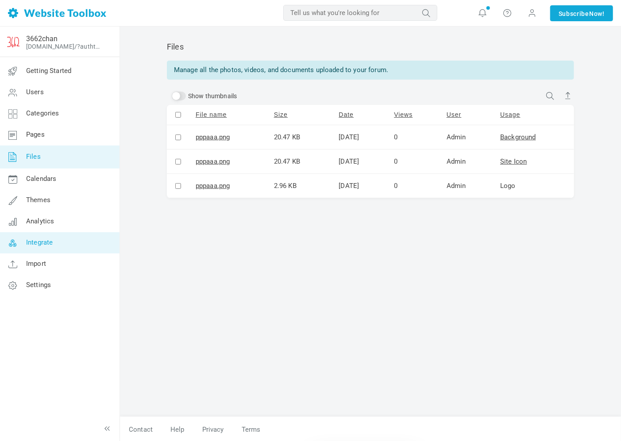
click at [42, 244] on span "Integrate" at bounding box center [39, 243] width 27 height 8
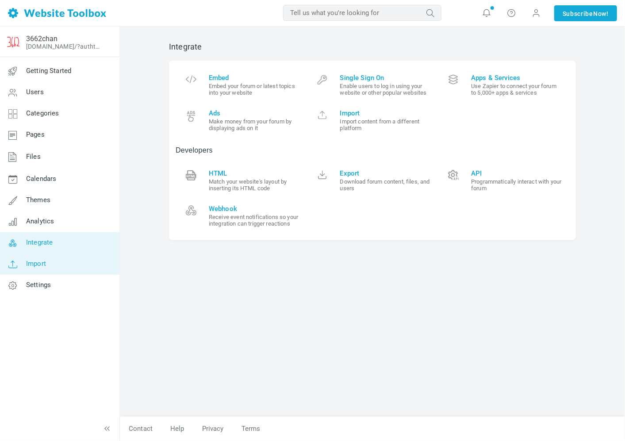
click at [35, 260] on span "Import" at bounding box center [36, 264] width 20 height 8
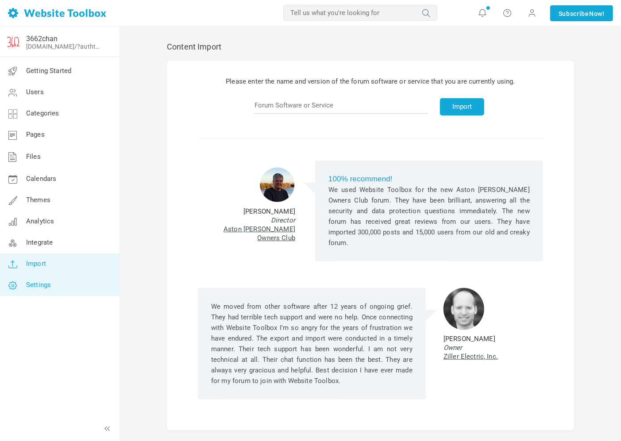
click at [30, 281] on span "Settings" at bounding box center [38, 285] width 25 height 8
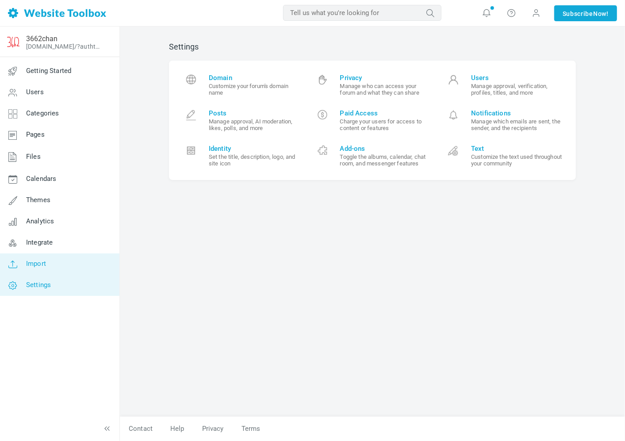
click at [43, 258] on link "Import" at bounding box center [60, 264] width 120 height 21
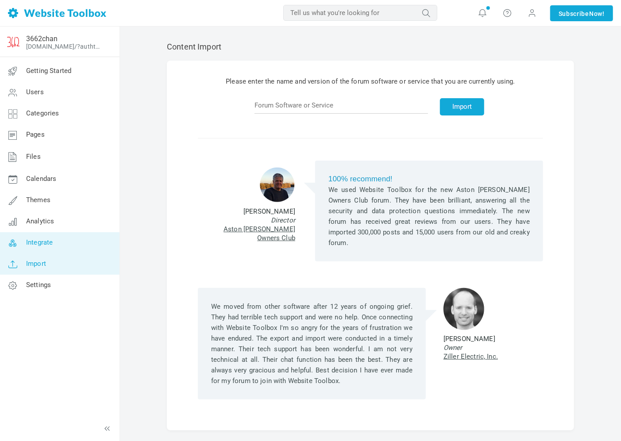
click at [54, 240] on link "Integrate" at bounding box center [60, 242] width 120 height 21
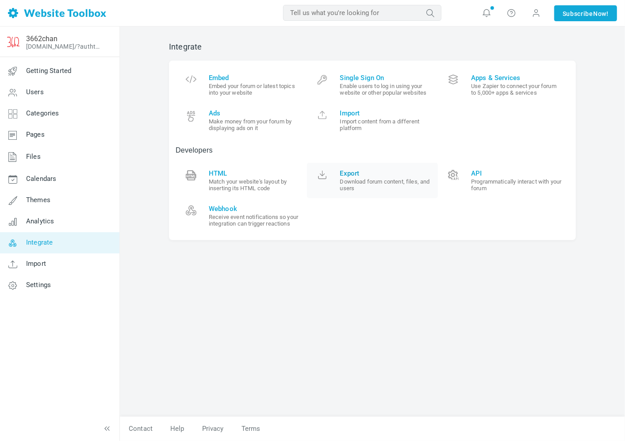
click at [321, 178] on span at bounding box center [323, 178] width 18 height 18
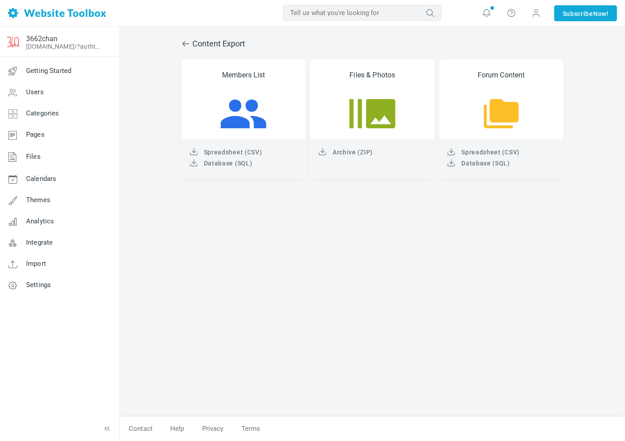
click at [197, 47] on span "Content Export" at bounding box center [371, 43] width 380 height 21
click at [187, 38] on span "Content Export" at bounding box center [371, 43] width 380 height 21
click at [186, 38] on span "Content Export" at bounding box center [371, 43] width 380 height 21
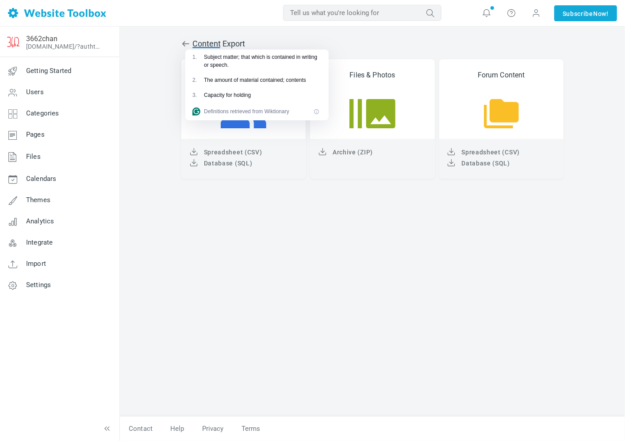
click at [183, 36] on span "Content Export" at bounding box center [371, 43] width 380 height 21
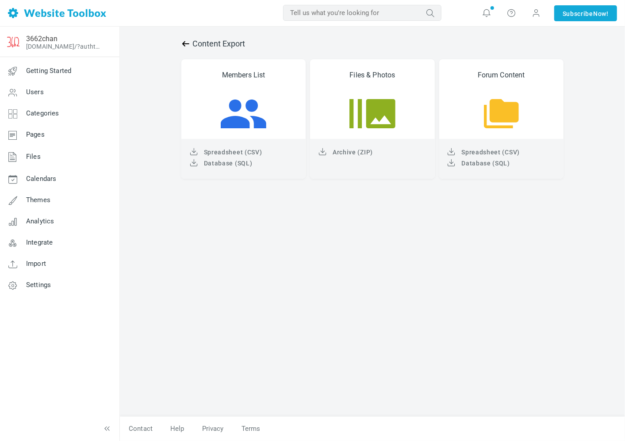
click at [182, 44] on icon at bounding box center [185, 43] width 9 height 9
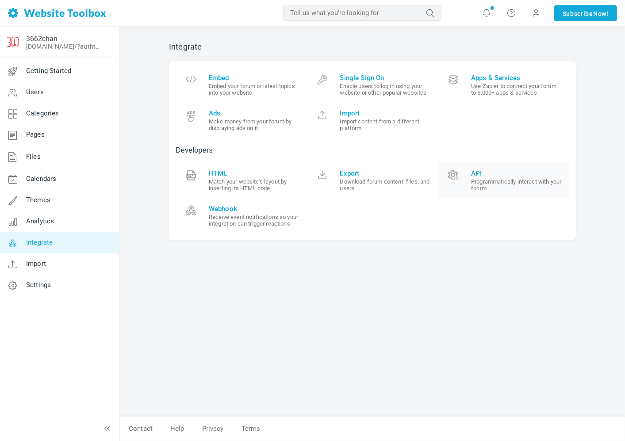
click at [478, 178] on span "API Programmatically interact with your forum" at bounding box center [517, 180] width 92 height 22
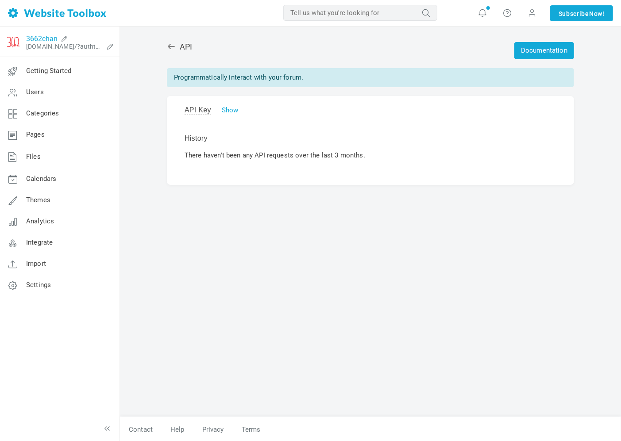
click at [36, 37] on link "3662chan" at bounding box center [41, 39] width 31 height 8
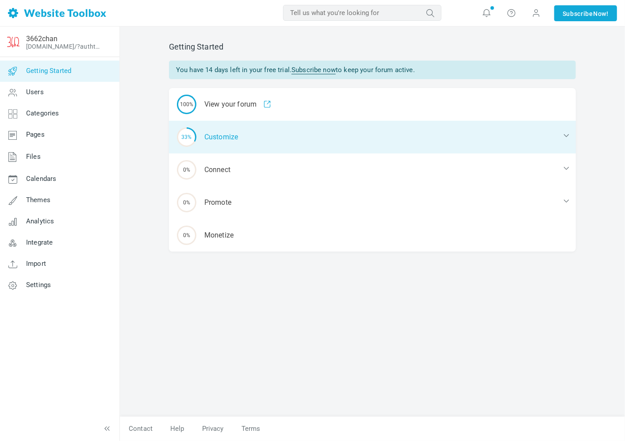
click at [241, 134] on div "33% Customize" at bounding box center [372, 137] width 407 height 33
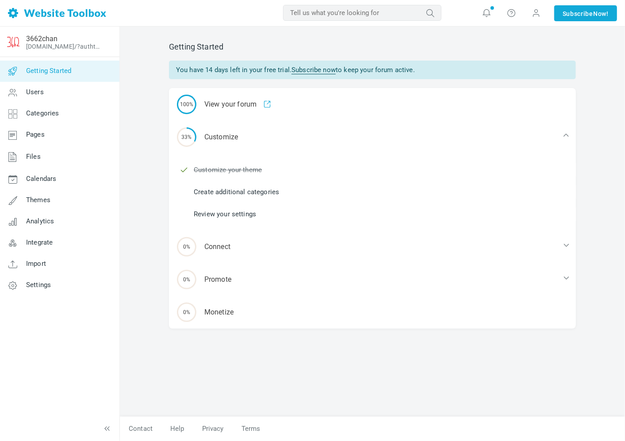
click at [264, 189] on link "Create additional categories" at bounding box center [236, 192] width 85 height 10
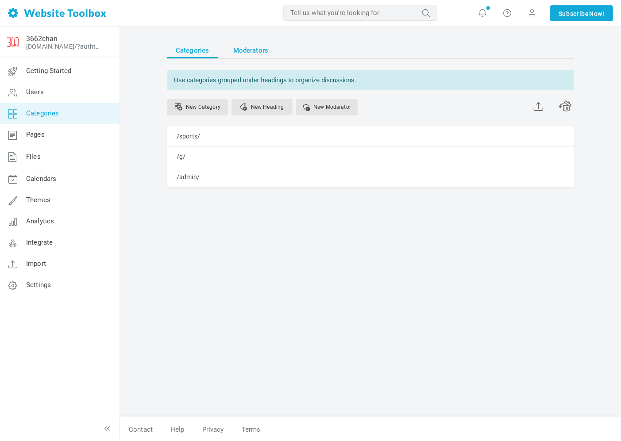
click at [255, 49] on span "Moderators" at bounding box center [250, 50] width 35 height 16
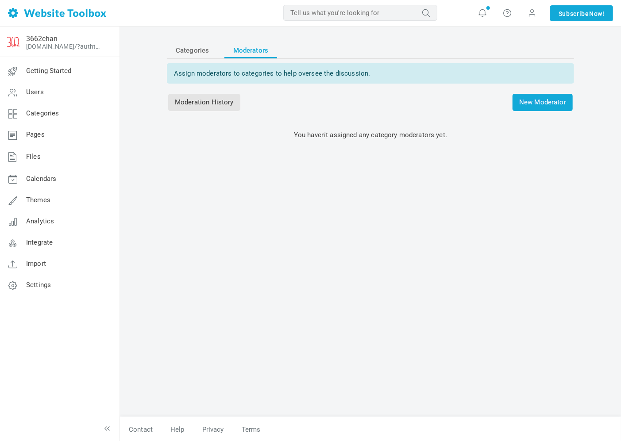
click at [177, 50] on span "Categories" at bounding box center [193, 50] width 34 height 16
click at [42, 37] on link "3662chan" at bounding box center [41, 39] width 31 height 8
click at [46, 198] on span "Themes" at bounding box center [38, 200] width 24 height 8
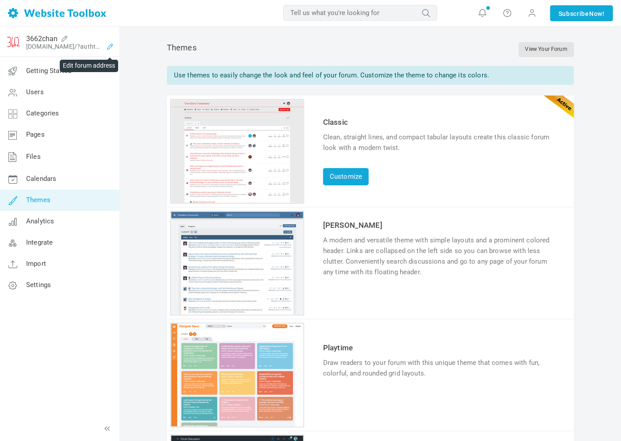
click at [106, 46] on icon at bounding box center [110, 46] width 14 height 7
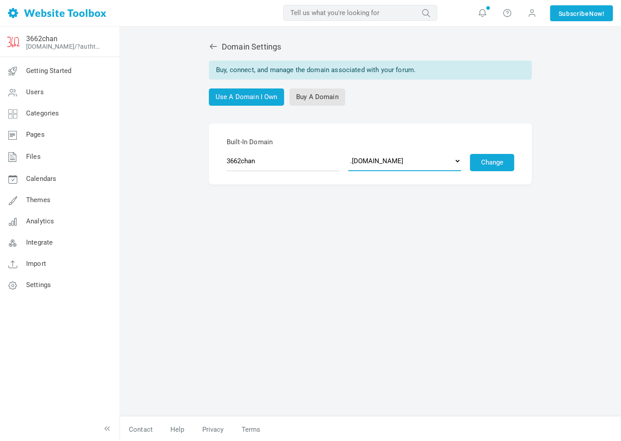
click at [448, 162] on select ".[DOMAIN_NAME] .[DOMAIN_NAME] .[DOMAIN_NAME] .[DOMAIN_NAME] .[DOMAIN_NAME] .[DO…" at bounding box center [404, 161] width 113 height 20
select select "[DOMAIN_NAME]"
click at [348, 151] on select ".[DOMAIN_NAME] .[DOMAIN_NAME] .[DOMAIN_NAME] .[DOMAIN_NAME] .[DOMAIN_NAME] .[DO…" at bounding box center [404, 161] width 113 height 20
click at [489, 163] on button "Change" at bounding box center [492, 162] width 44 height 17
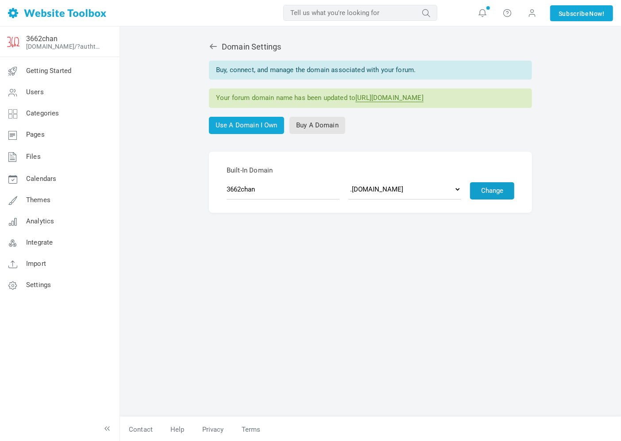
click at [486, 192] on button "Change" at bounding box center [492, 190] width 44 height 17
click at [43, 37] on link "3662chan" at bounding box center [41, 39] width 31 height 8
